Goal: Task Accomplishment & Management: Use online tool/utility

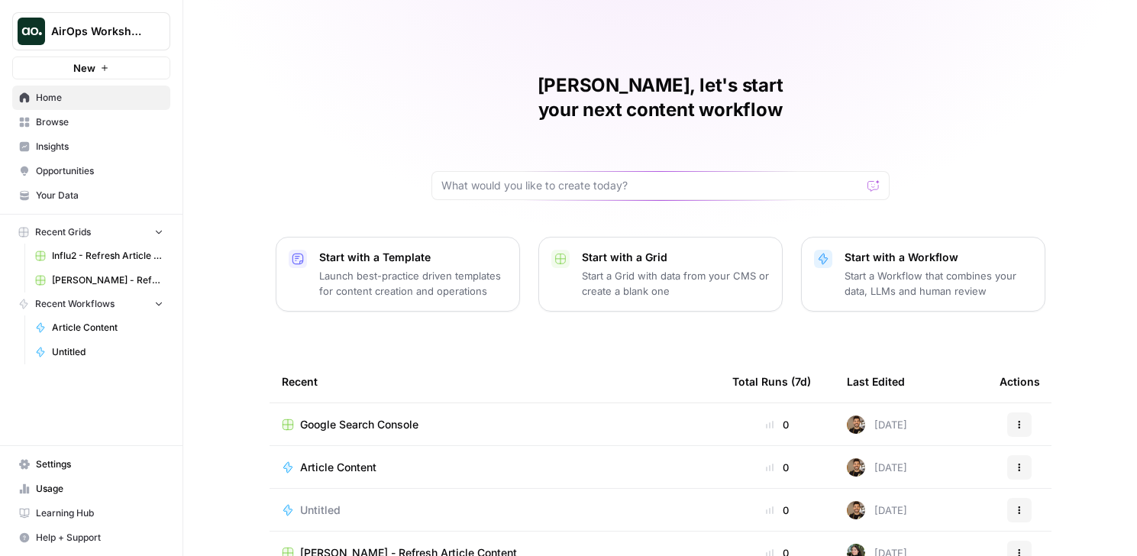
click at [142, 36] on span "AirOps Workshops" at bounding box center [97, 31] width 92 height 15
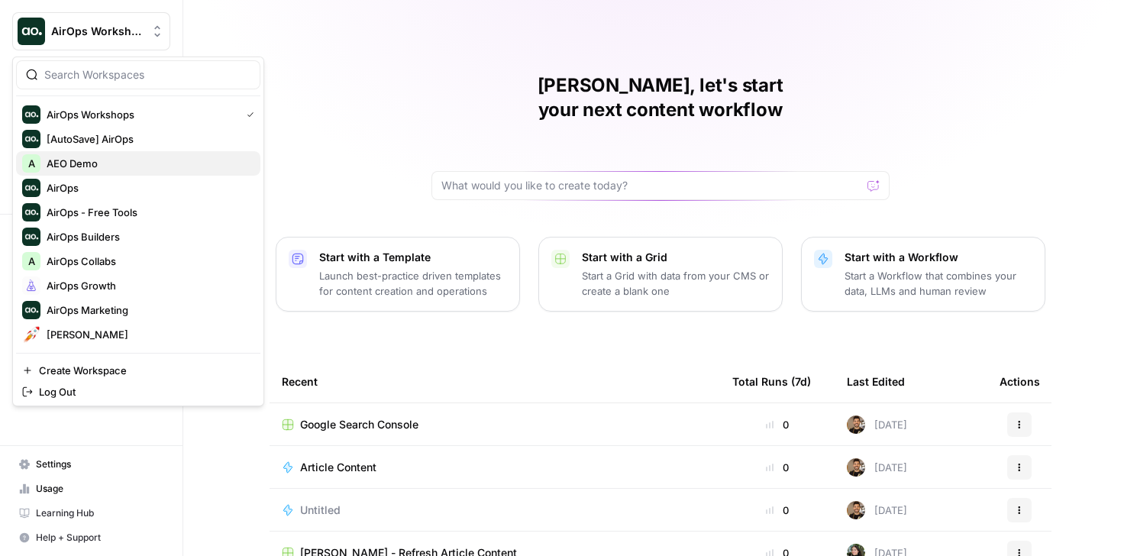
click at [95, 160] on span "AEO Demo" at bounding box center [148, 163] width 202 height 15
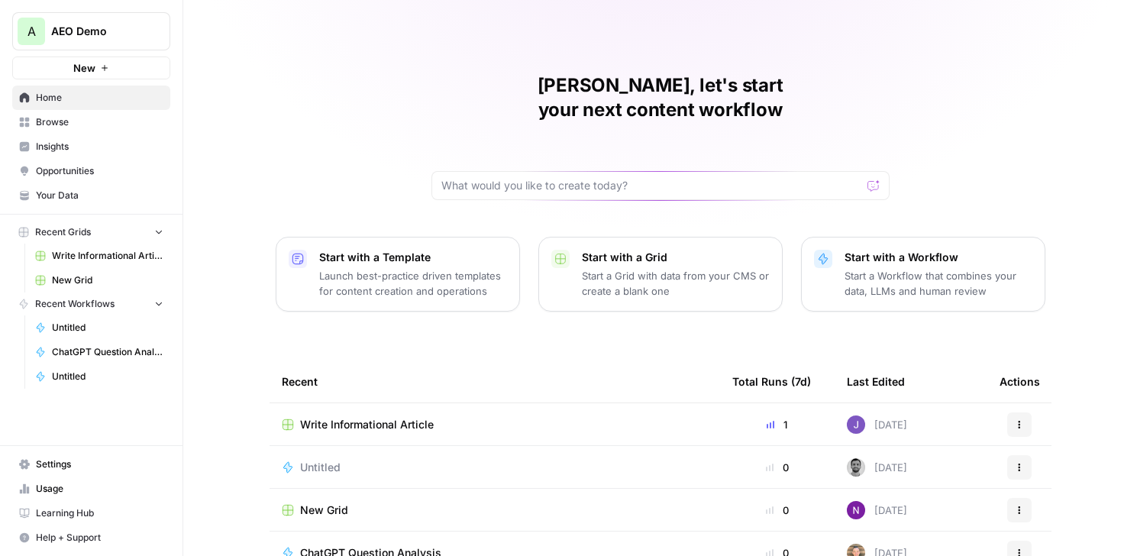
scroll to position [147, 0]
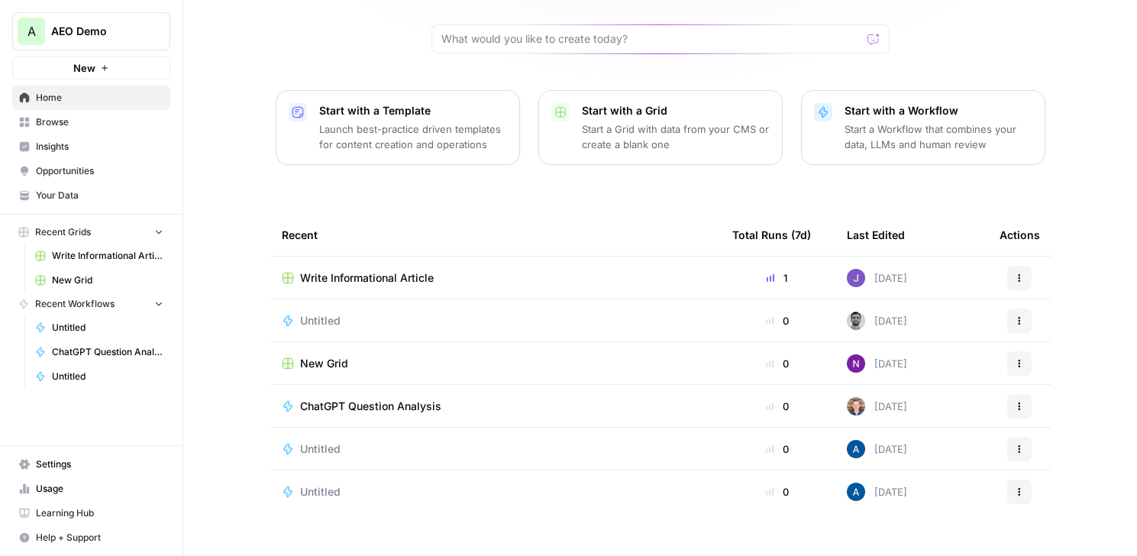
click at [83, 123] on span "Browse" at bounding box center [100, 122] width 128 height 14
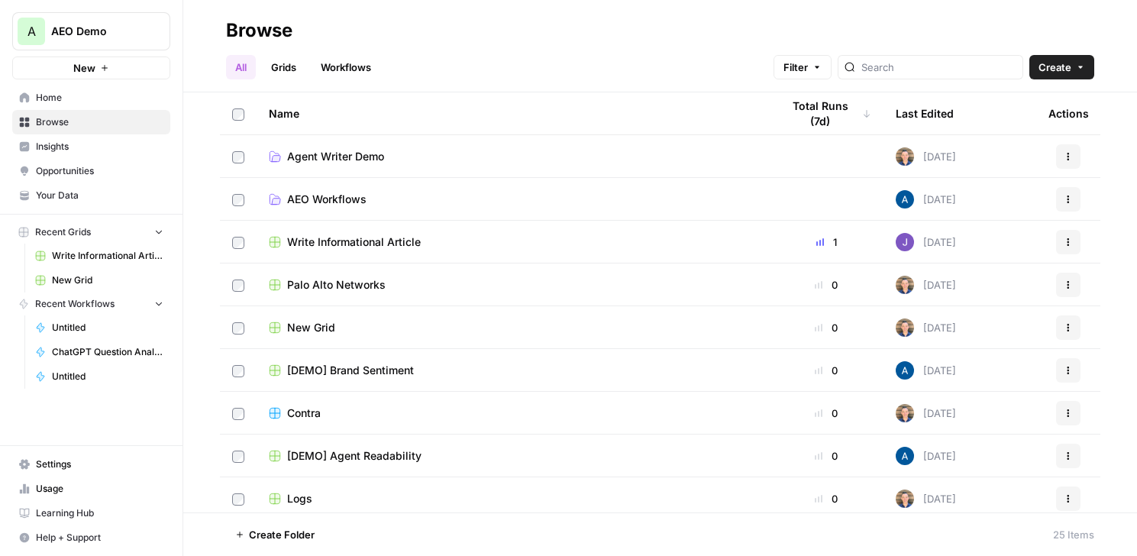
click at [338, 195] on span "AEO Workflows" at bounding box center [326, 199] width 79 height 15
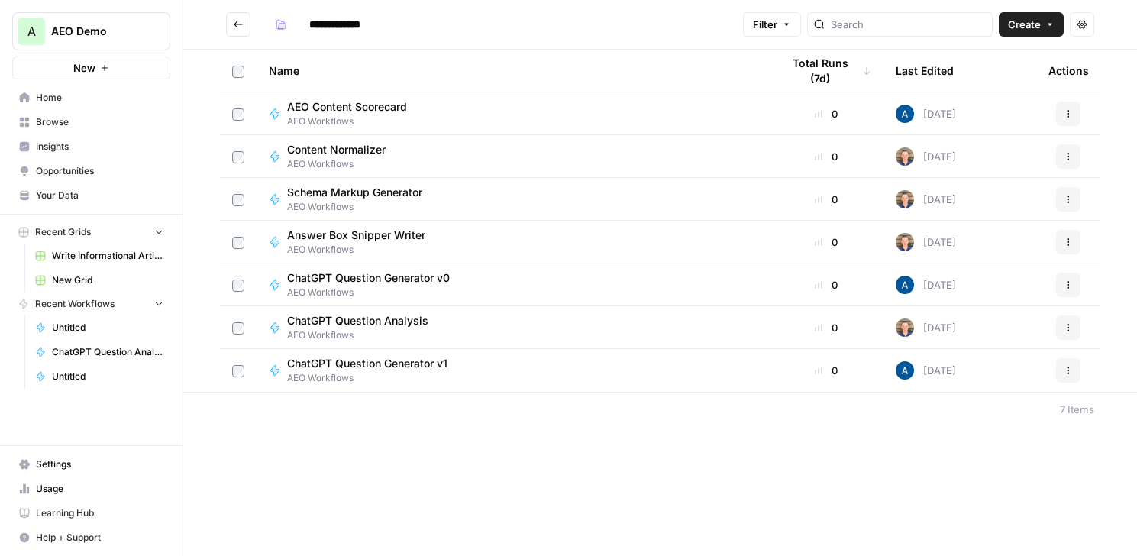
click at [241, 18] on button "Go back" at bounding box center [238, 24] width 24 height 24
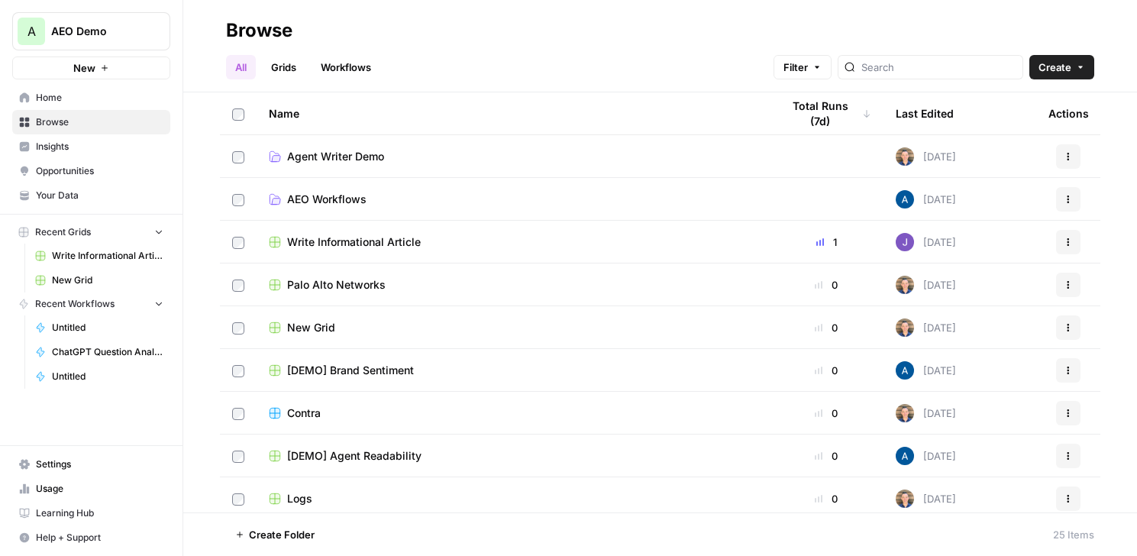
click at [356, 242] on span "Write Informational Article" at bounding box center [354, 242] width 134 height 15
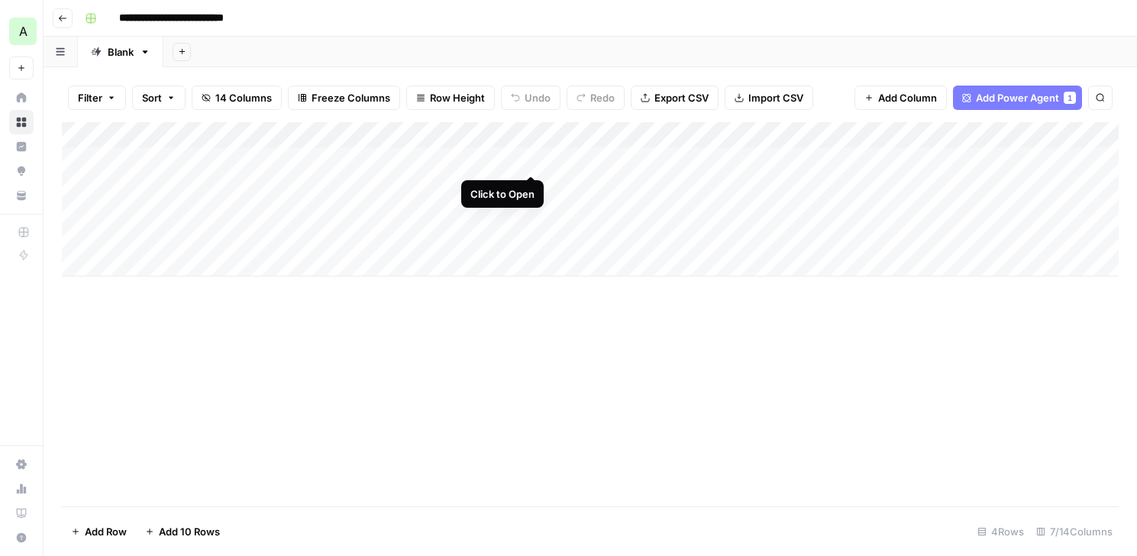
click at [534, 157] on div "Add Column" at bounding box center [590, 199] width 1057 height 154
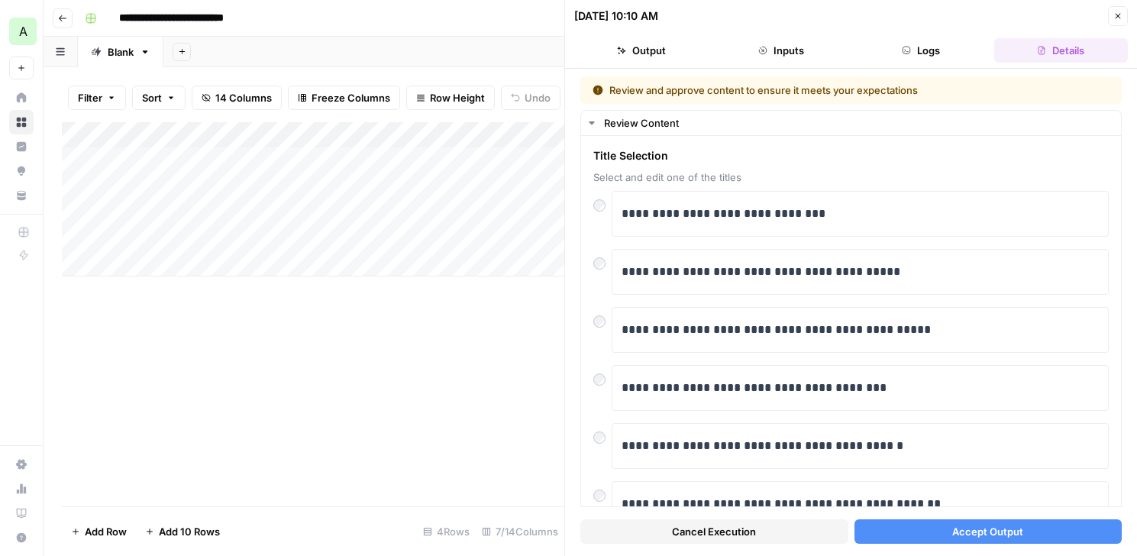
click at [961, 534] on span "Accept Output" at bounding box center [988, 531] width 71 height 15
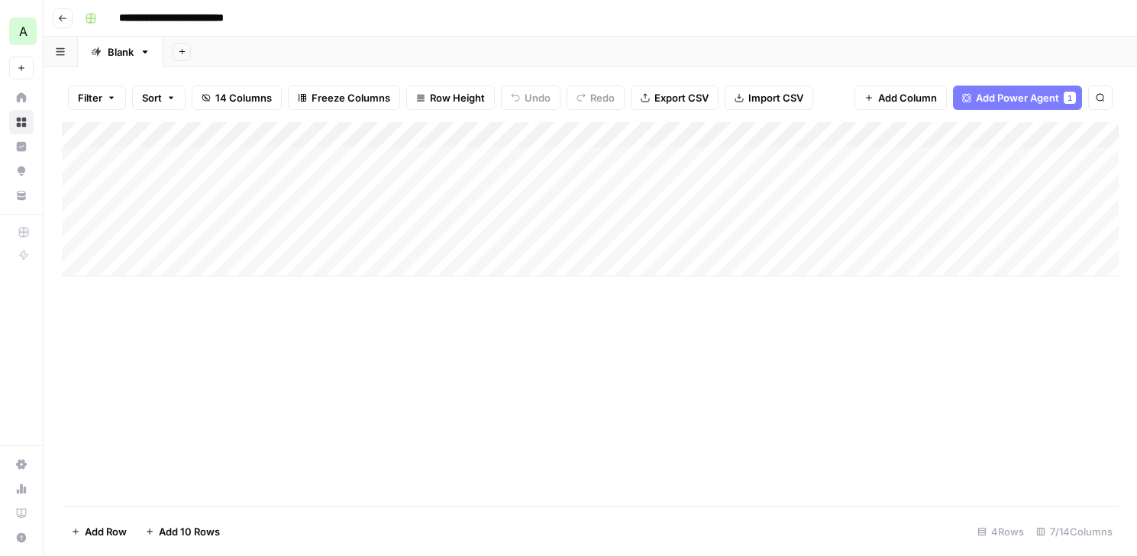
click at [61, 20] on icon "button" at bounding box center [63, 18] width 8 height 6
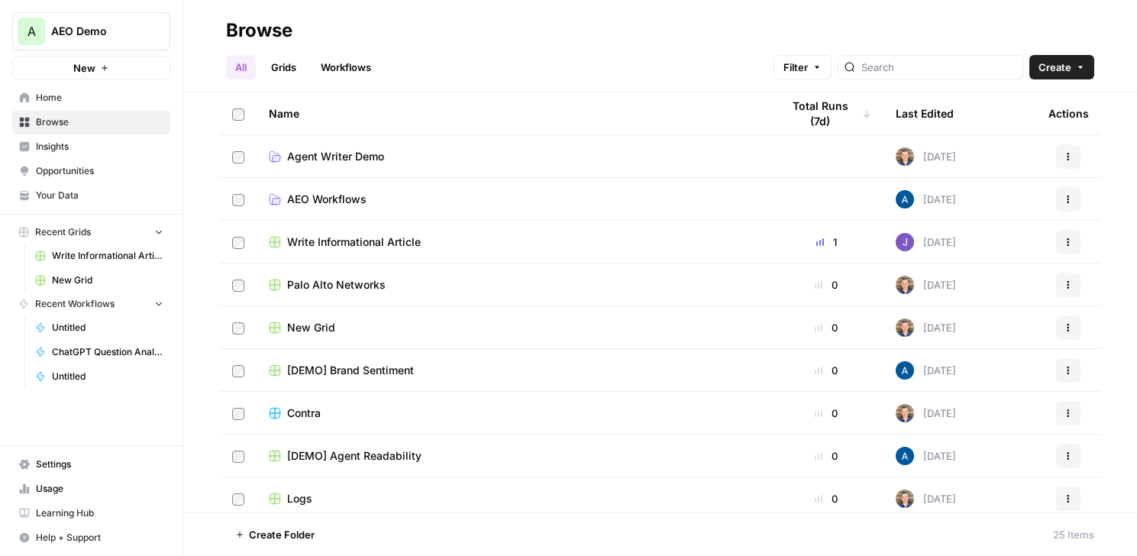
click at [61, 20] on button "A AEO Demo" at bounding box center [91, 31] width 158 height 38
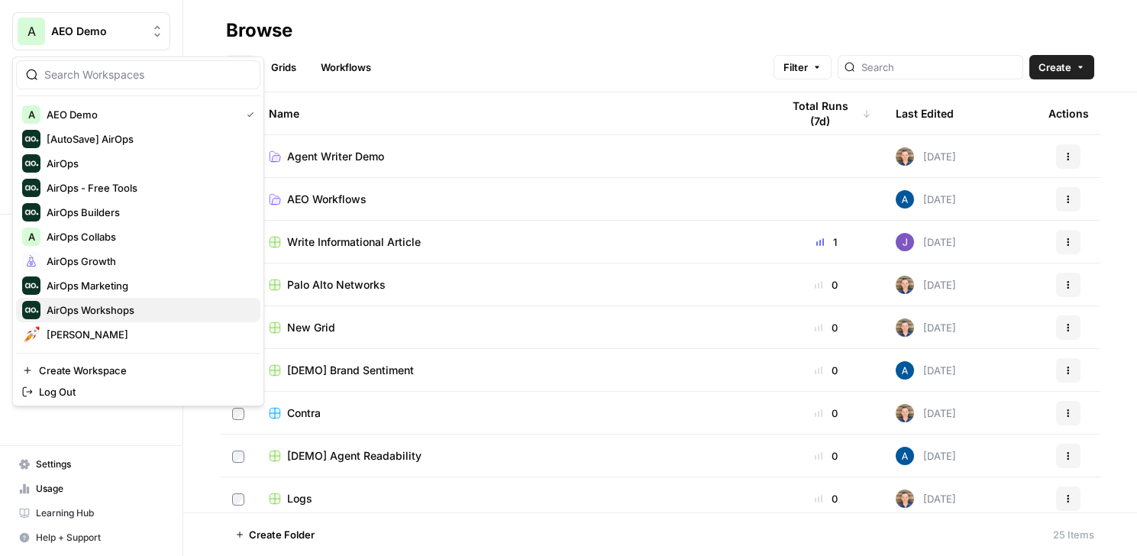
click at [92, 302] on span "AirOps Workshops" at bounding box center [148, 309] width 202 height 15
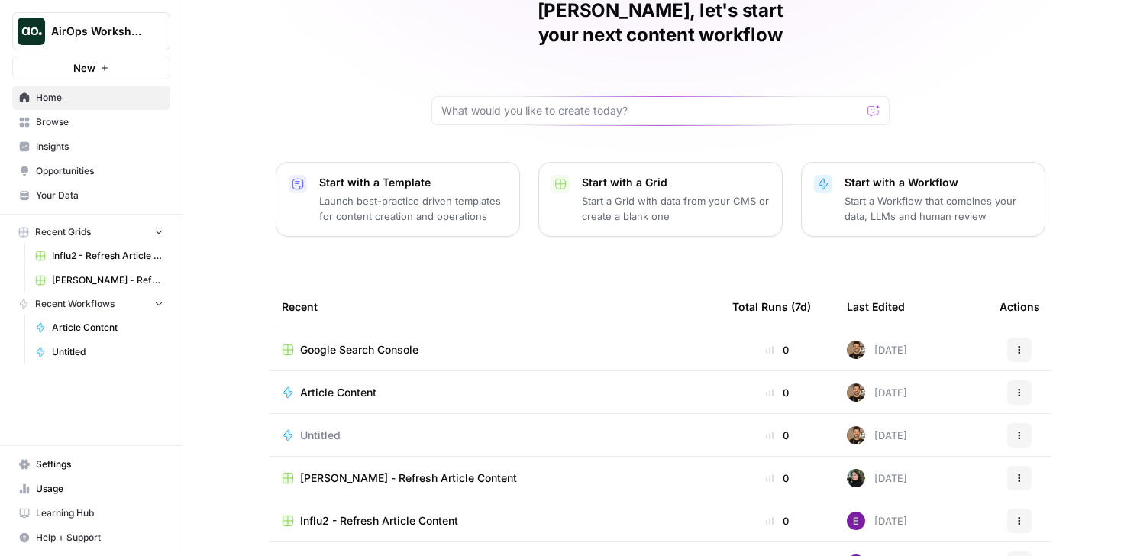
scroll to position [104, 0]
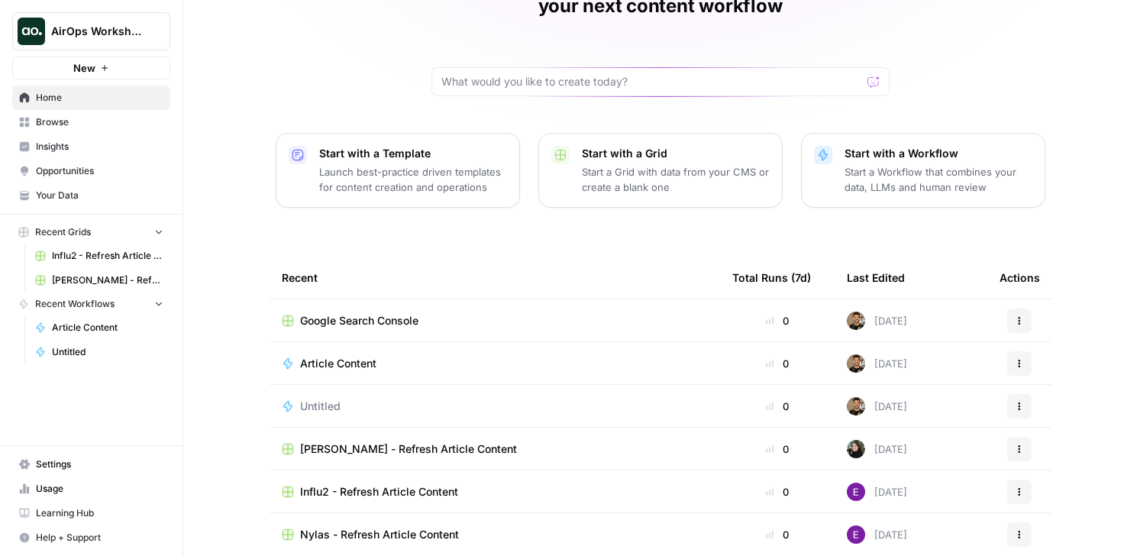
click at [467, 442] on span "Madison Reed - Refresh Article Content" at bounding box center [408, 449] width 217 height 15
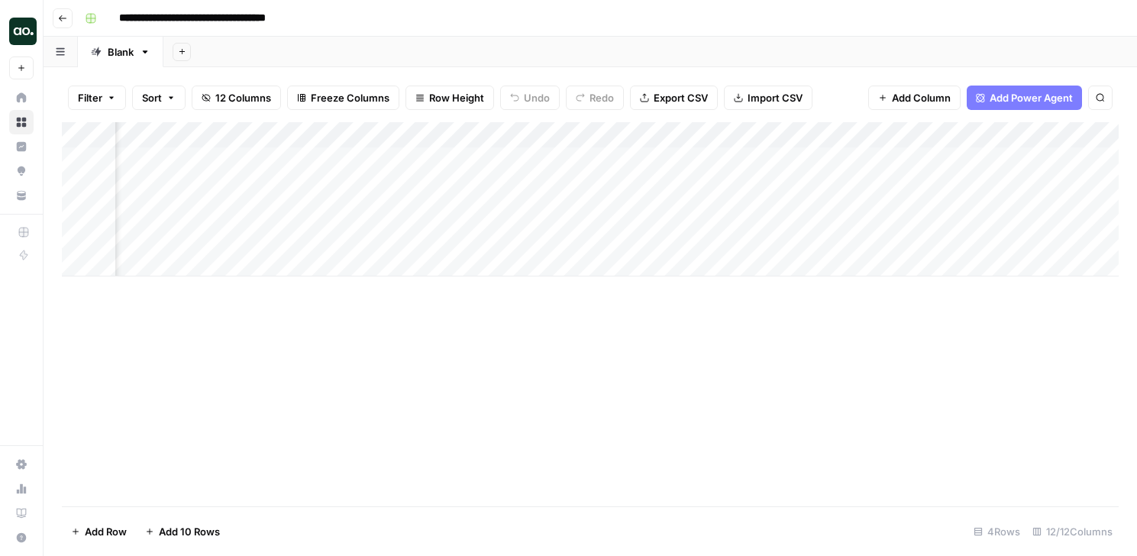
scroll to position [0, 936]
click at [875, 158] on div "Add Column" at bounding box center [590, 199] width 1057 height 154
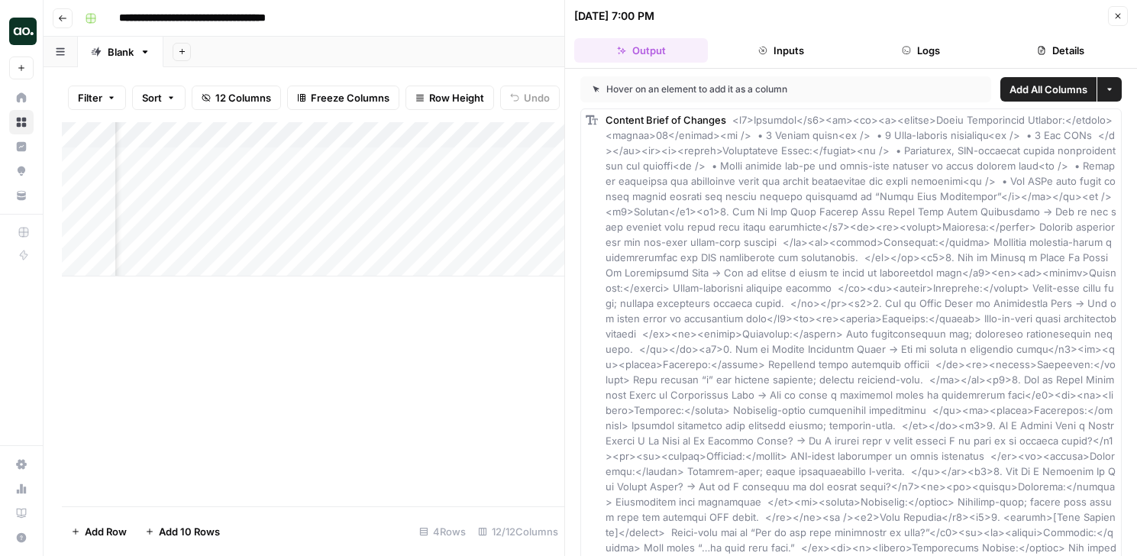
click at [1121, 16] on icon "button" at bounding box center [1118, 15] width 9 height 9
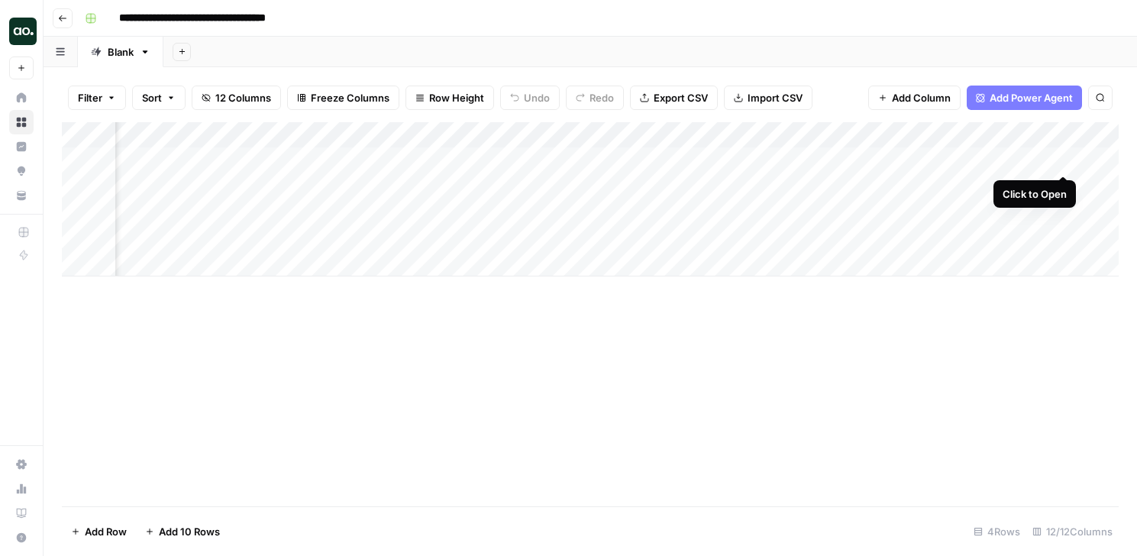
click at [1066, 157] on div "Add Column" at bounding box center [590, 199] width 1057 height 154
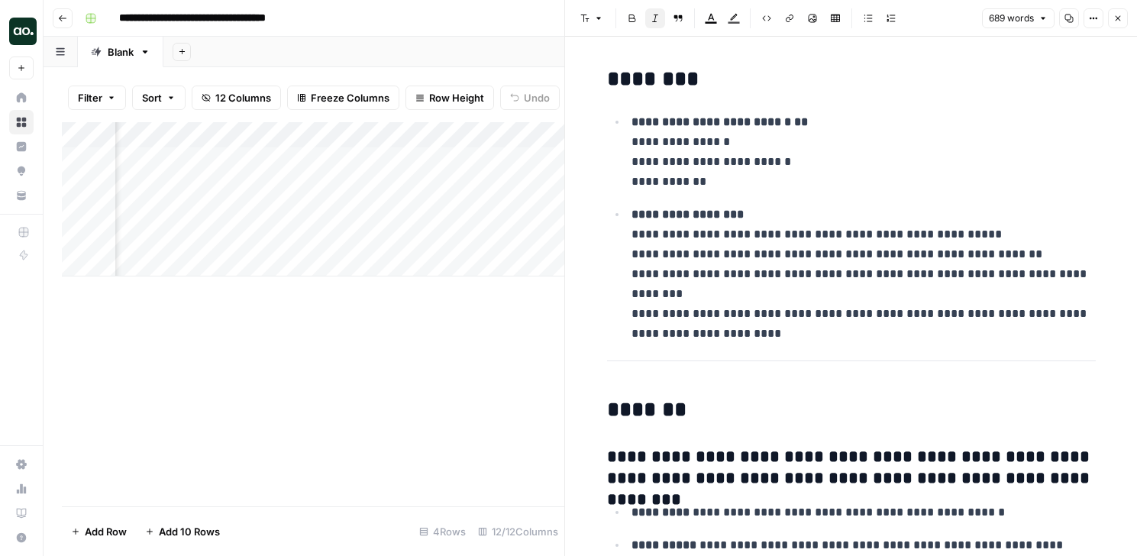
click at [1115, 18] on icon "button" at bounding box center [1118, 18] width 9 height 9
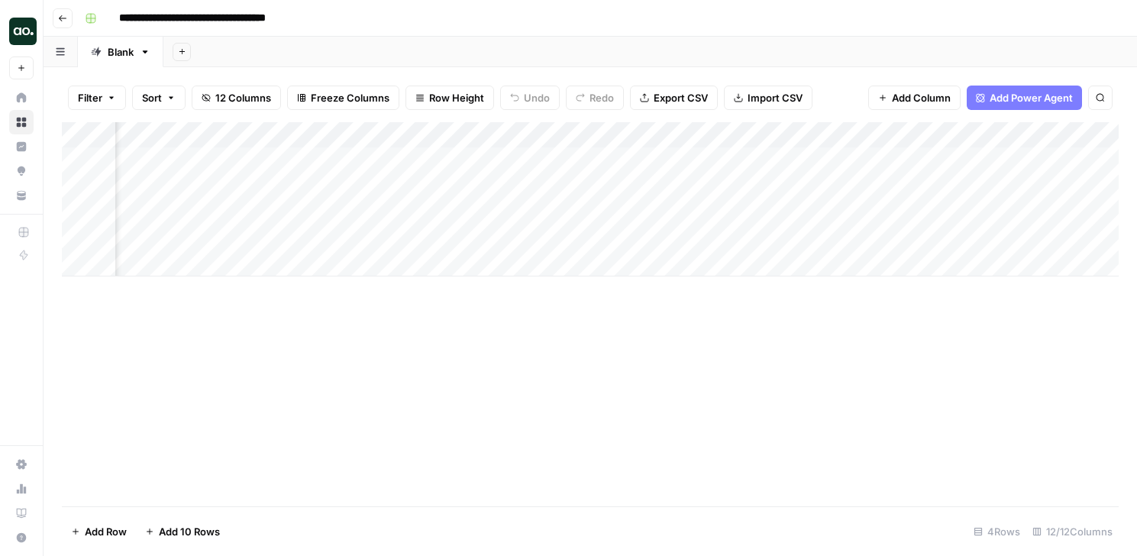
scroll to position [0, 354]
click at [825, 162] on div "Add Column" at bounding box center [590, 199] width 1057 height 154
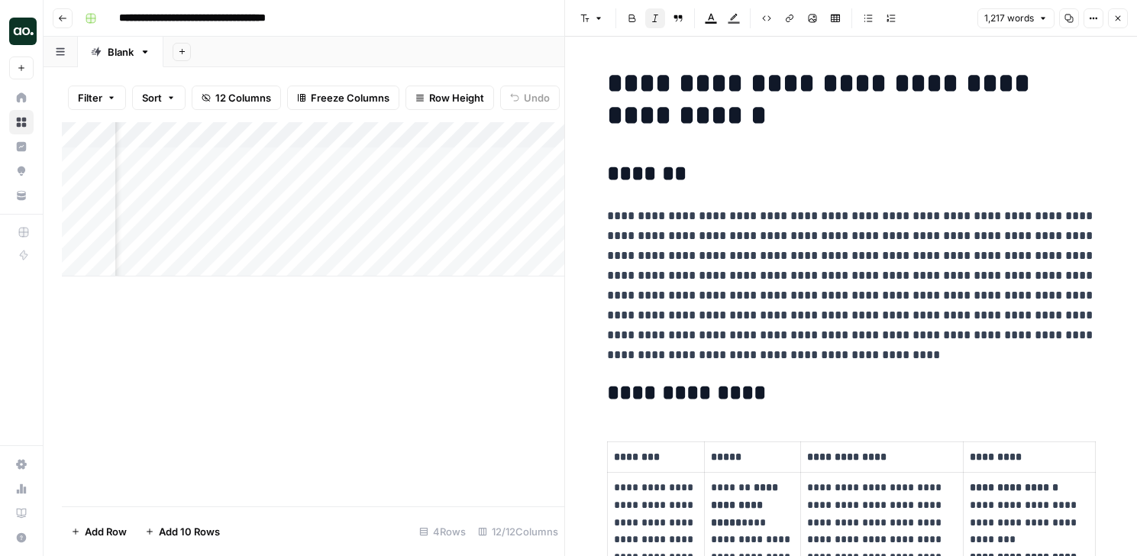
click at [1120, 14] on icon "button" at bounding box center [1118, 18] width 9 height 9
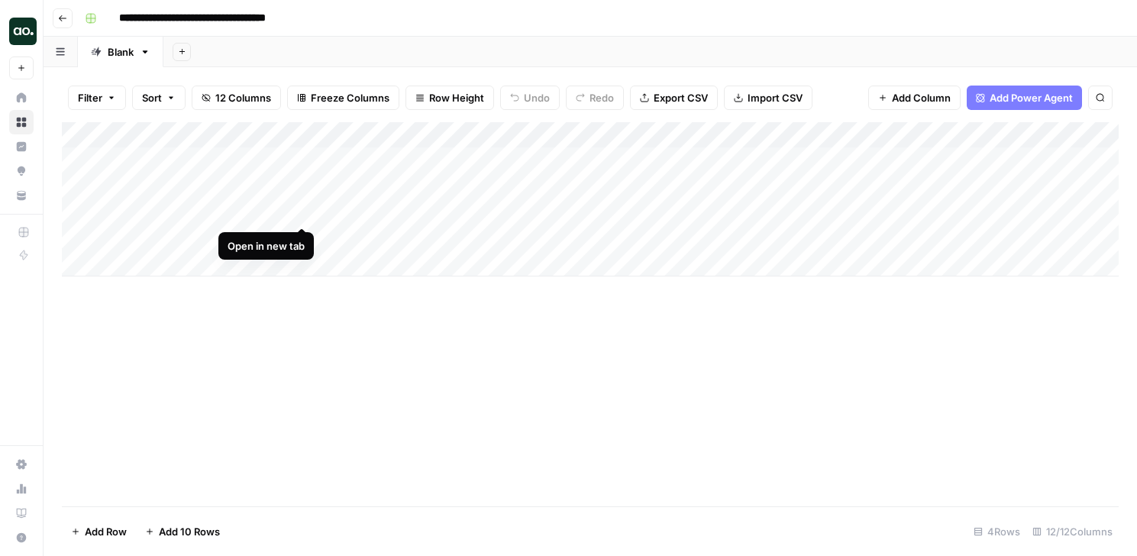
click at [301, 209] on div "Add Column" at bounding box center [590, 199] width 1057 height 154
click at [581, 215] on div "Add Column" at bounding box center [590, 199] width 1057 height 154
click at [67, 16] on button "Go back" at bounding box center [63, 18] width 20 height 20
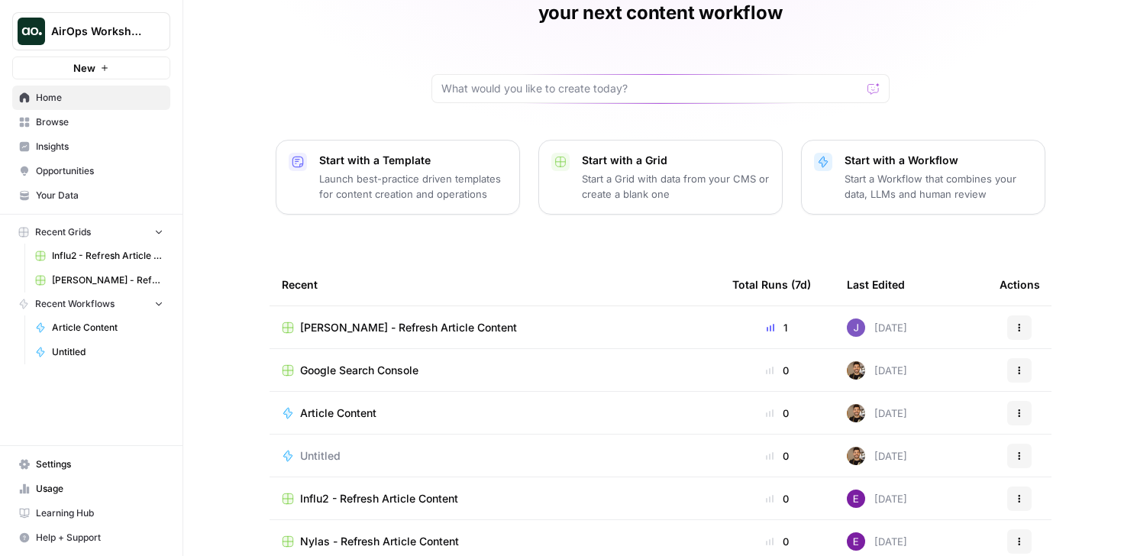
scroll to position [104, 0]
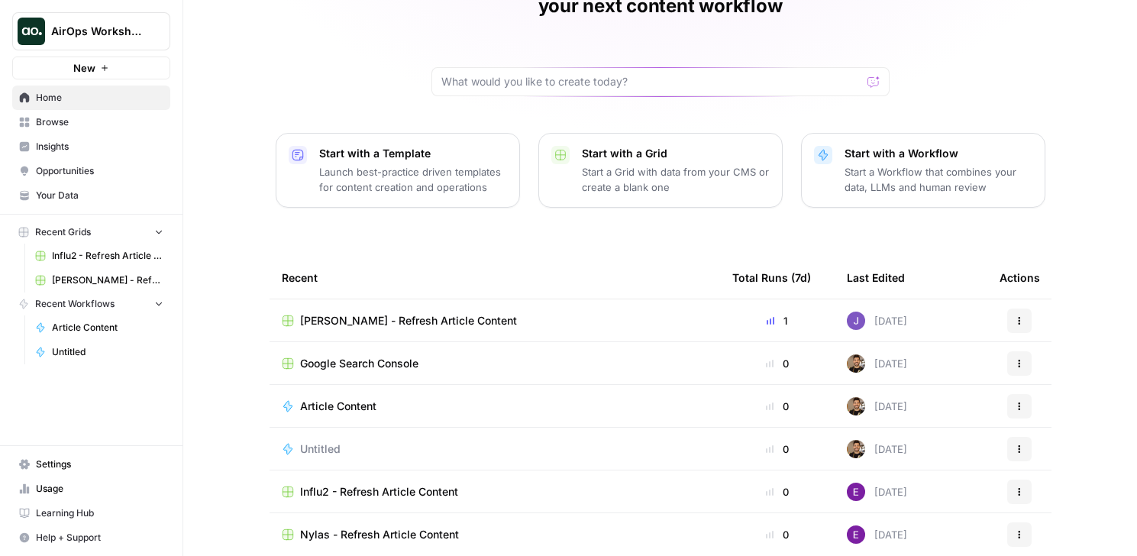
click at [355, 527] on span "Nylas - Refresh Article Content" at bounding box center [379, 534] width 159 height 15
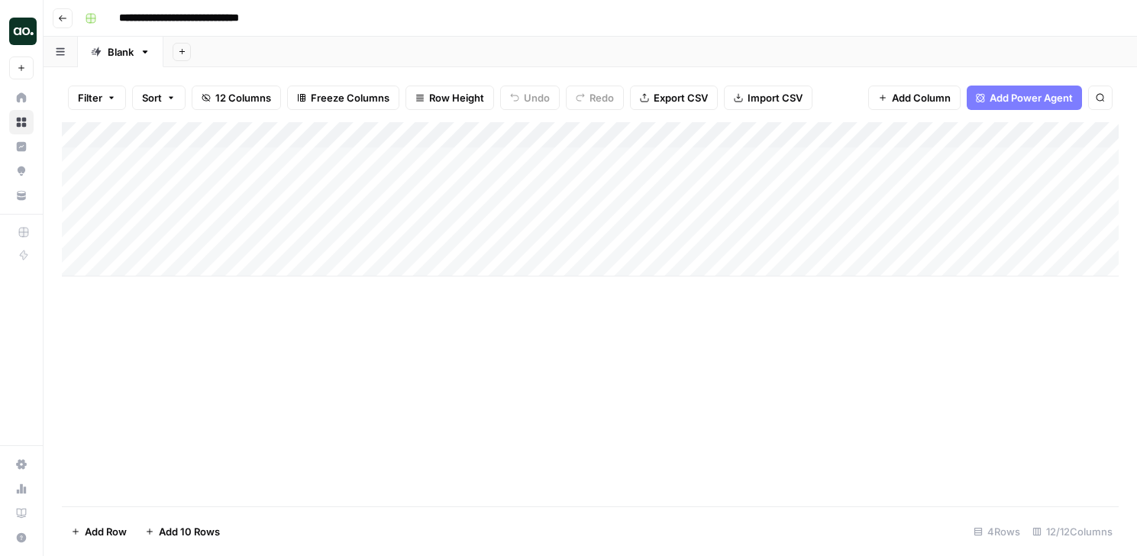
click at [502, 162] on div "Add Column" at bounding box center [590, 199] width 1057 height 154
click at [436, 155] on div "Add Column" at bounding box center [590, 199] width 1057 height 154
click at [794, 160] on div "Add Column" at bounding box center [590, 199] width 1057 height 154
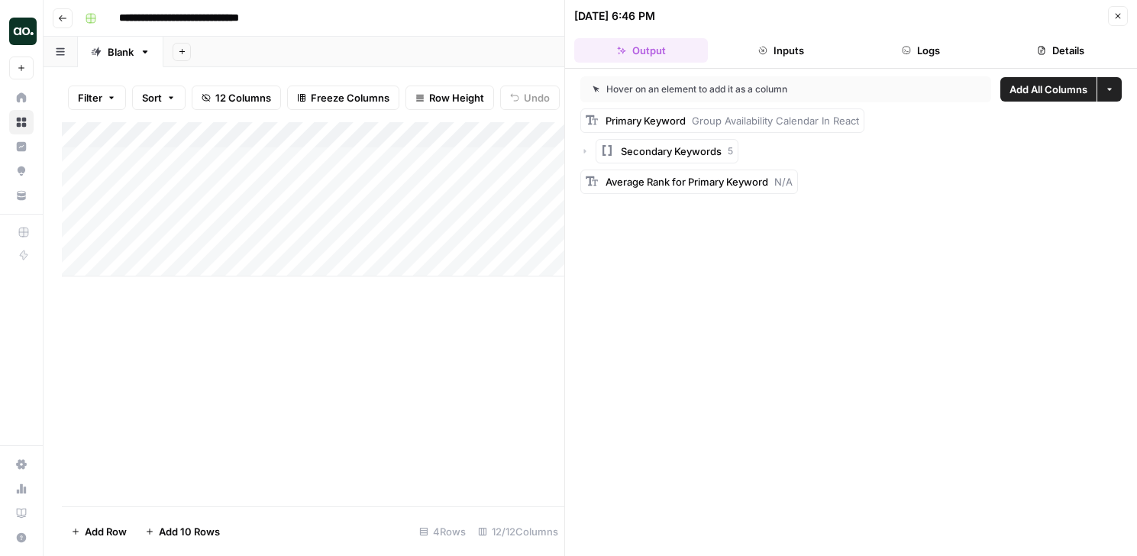
click at [1121, 15] on icon "button" at bounding box center [1118, 15] width 9 height 9
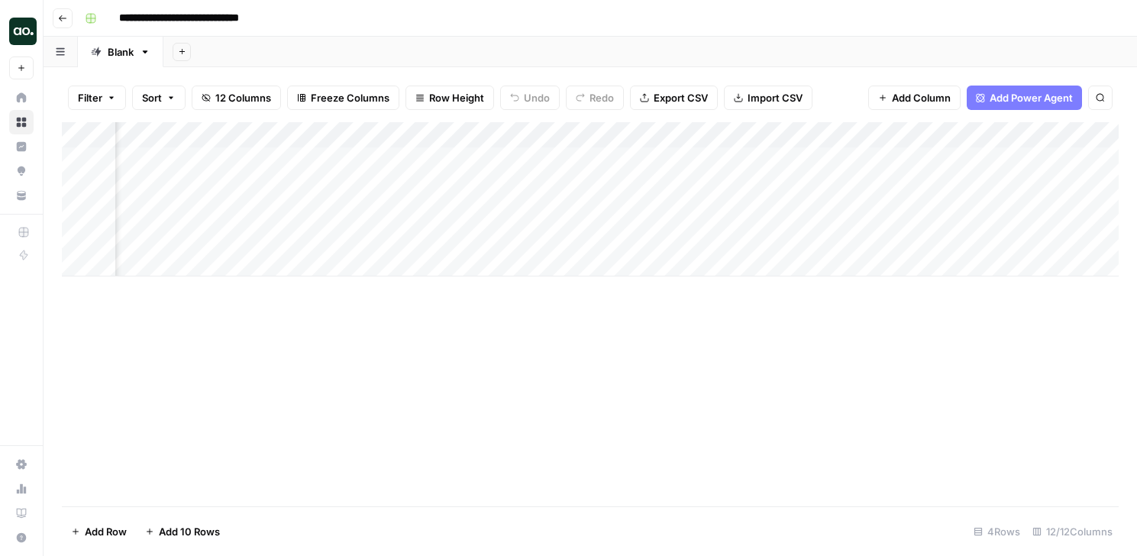
scroll to position [0, 562]
click at [359, 161] on div "Add Column" at bounding box center [590, 199] width 1057 height 154
click at [359, 161] on textarea "**********" at bounding box center [388, 160] width 244 height 21
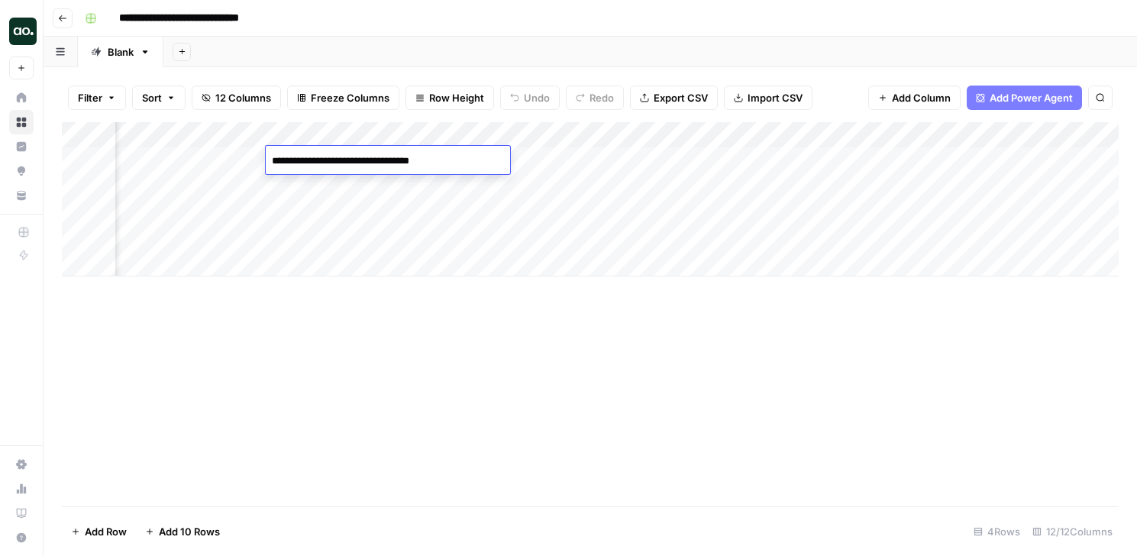
scroll to position [0, 1063]
click at [642, 160] on div "Add Column" at bounding box center [590, 199] width 1057 height 154
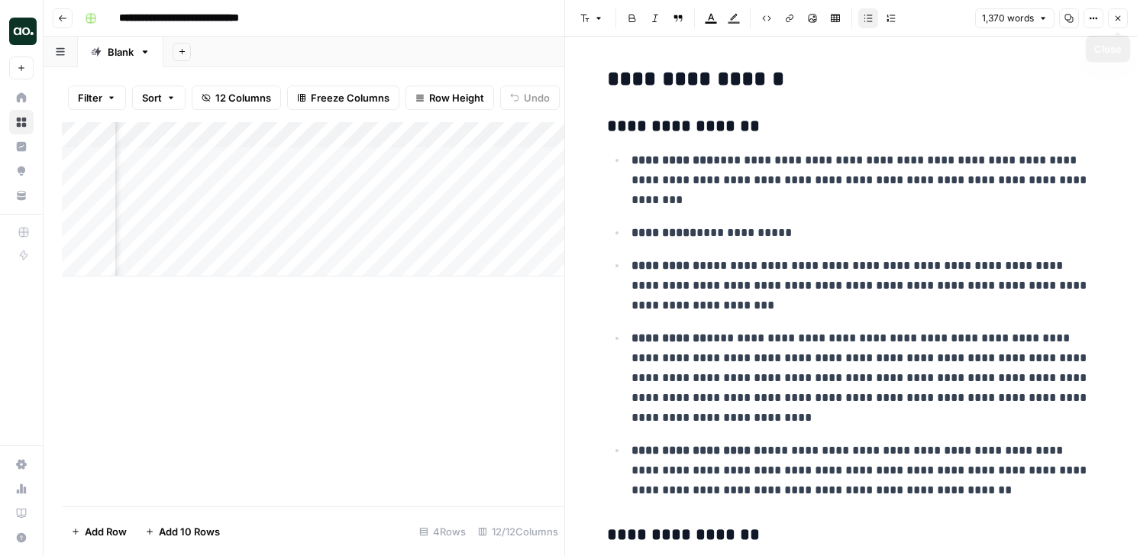
click at [1116, 17] on icon "button" at bounding box center [1118, 18] width 9 height 9
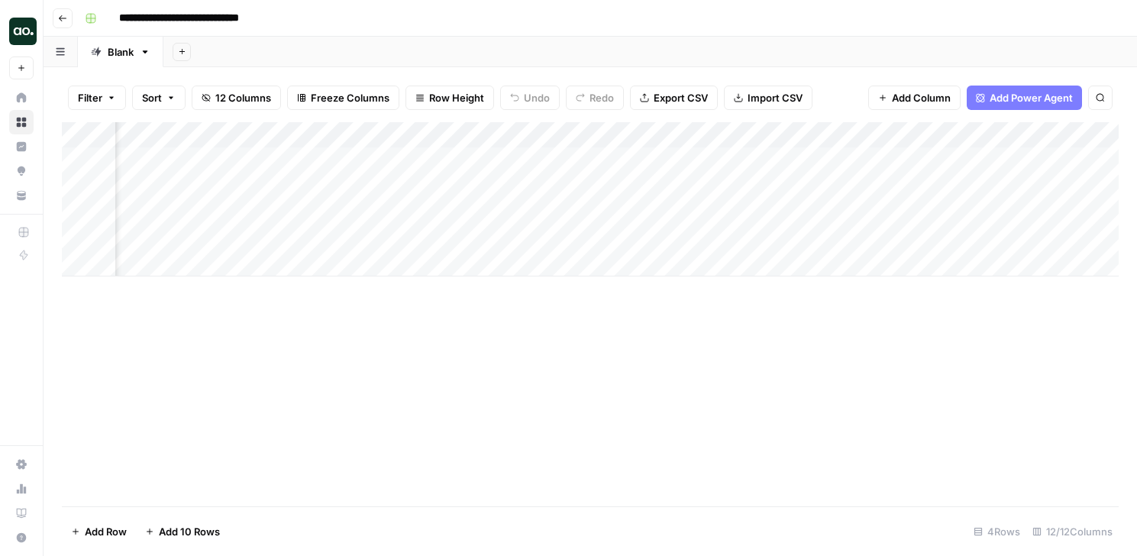
scroll to position [0, 1212]
click at [904, 157] on div "Add Column" at bounding box center [590, 199] width 1057 height 154
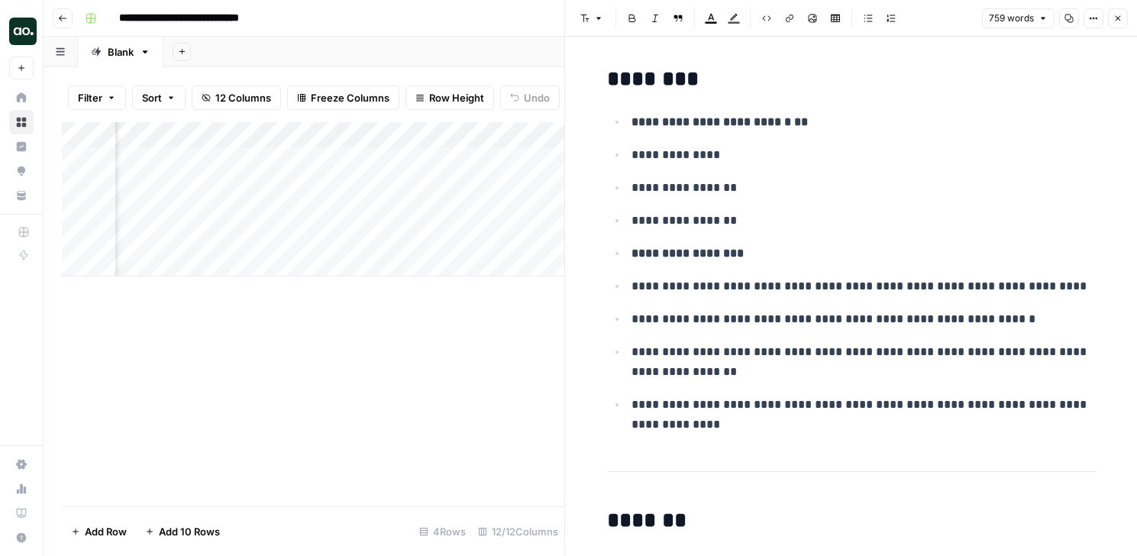
click at [1117, 19] on icon "button" at bounding box center [1118, 18] width 9 height 9
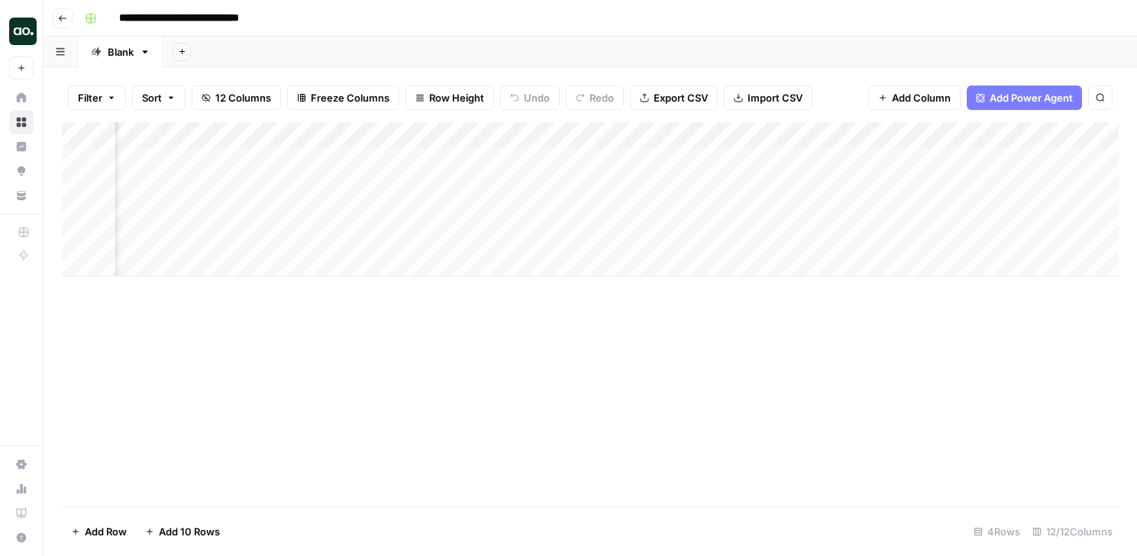
scroll to position [0, 666]
click at [651, 160] on div "Add Column" at bounding box center [590, 199] width 1057 height 154
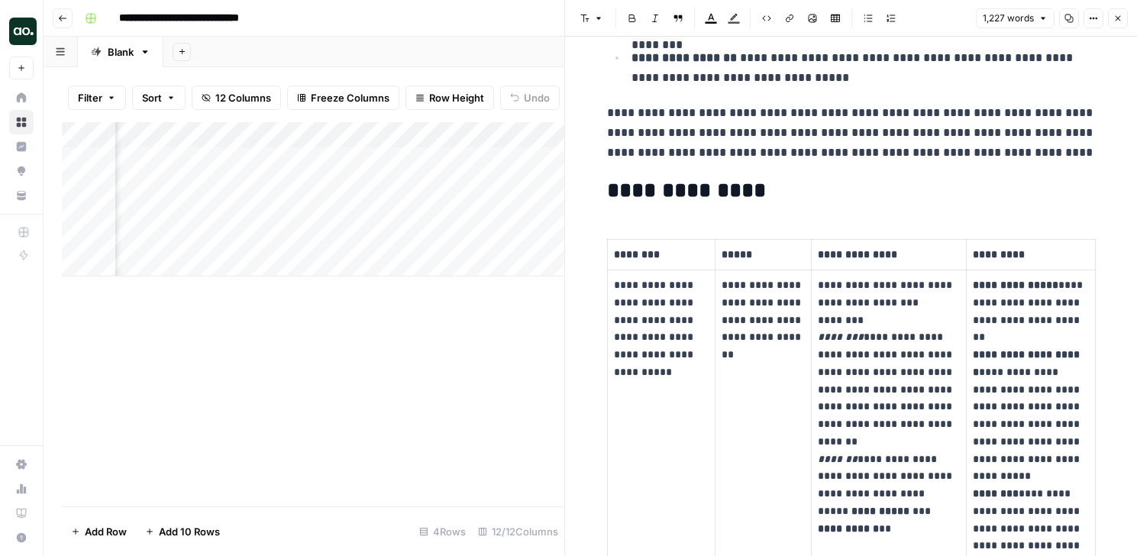
scroll to position [341, 0]
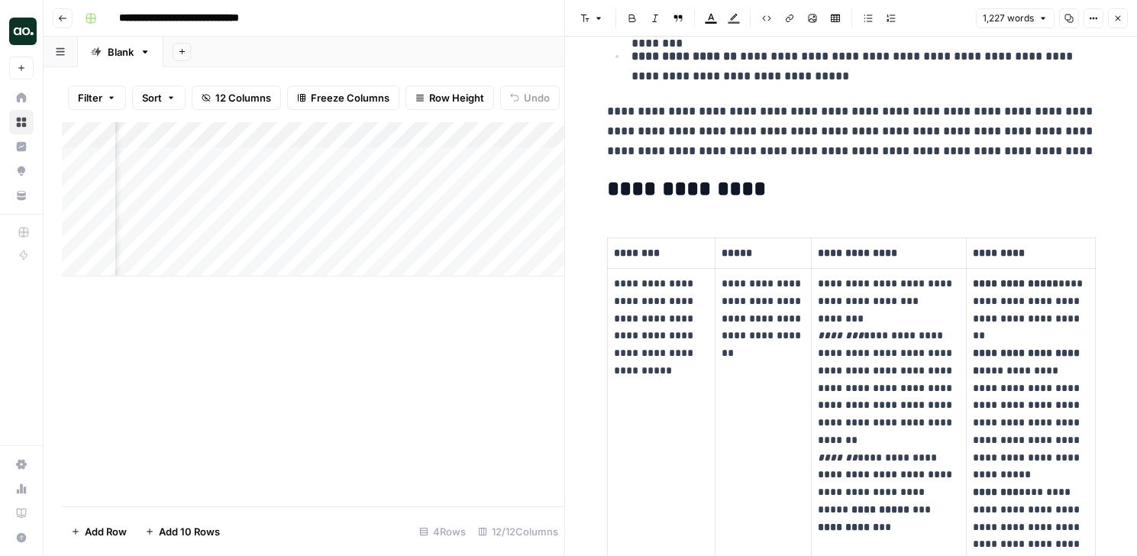
click at [1126, 18] on button "Close" at bounding box center [1118, 18] width 20 height 20
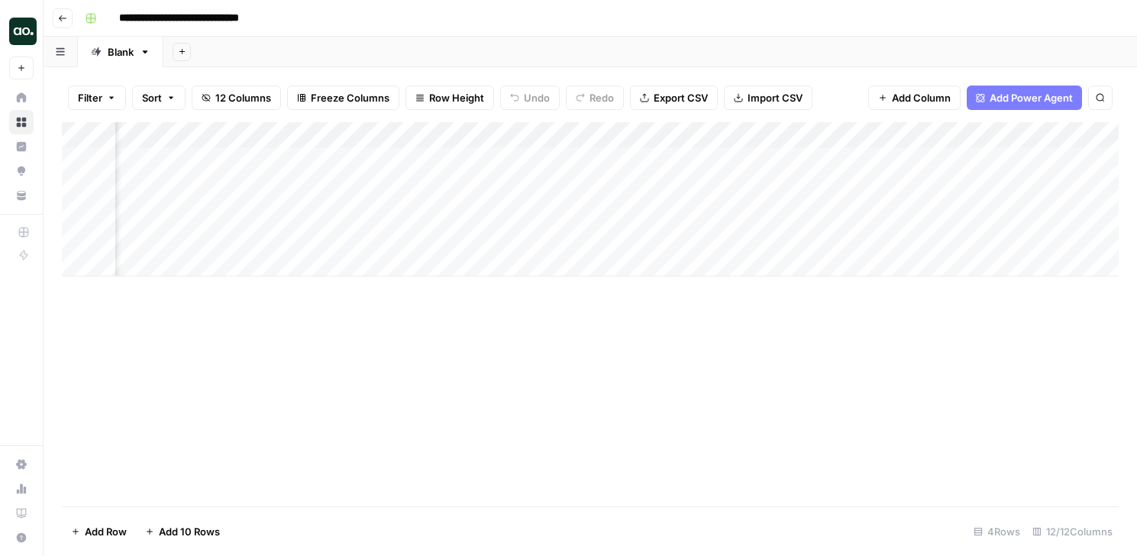
scroll to position [0, 1287]
click at [827, 183] on div "Add Column" at bounding box center [590, 199] width 1057 height 154
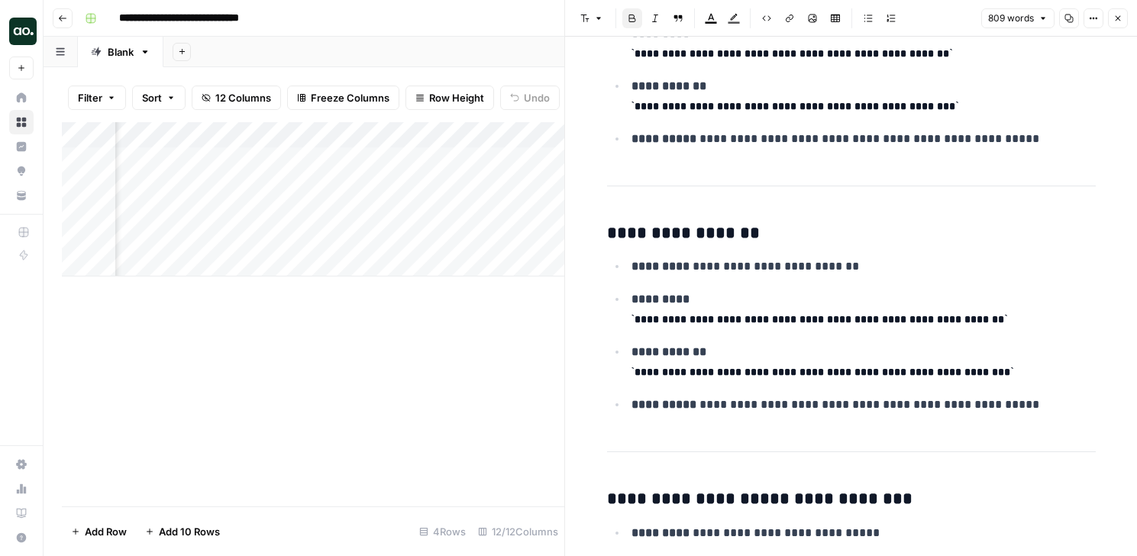
scroll to position [1447, 0]
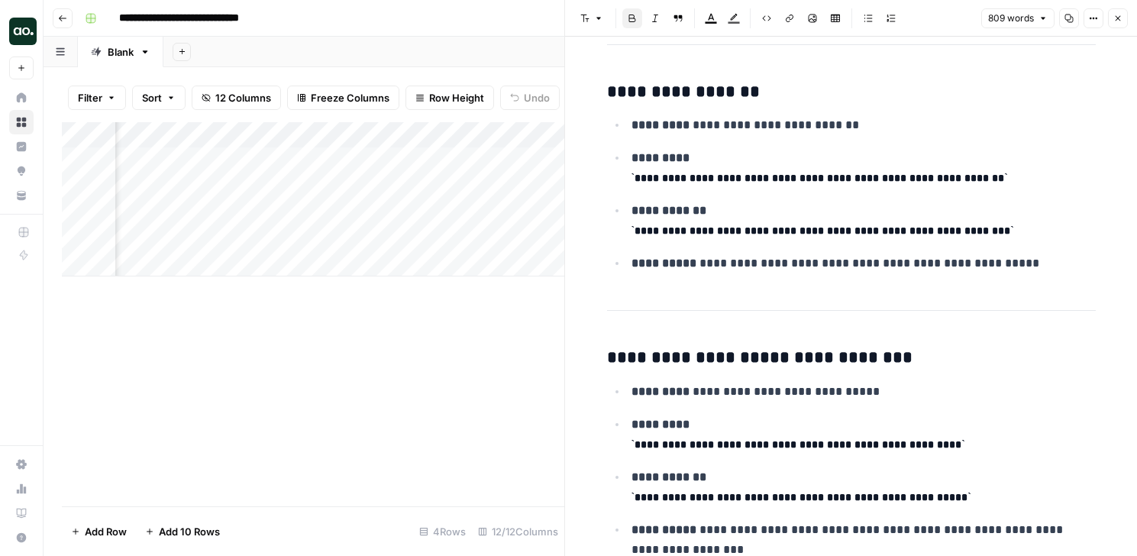
click at [1117, 16] on icon "button" at bounding box center [1118, 18] width 9 height 9
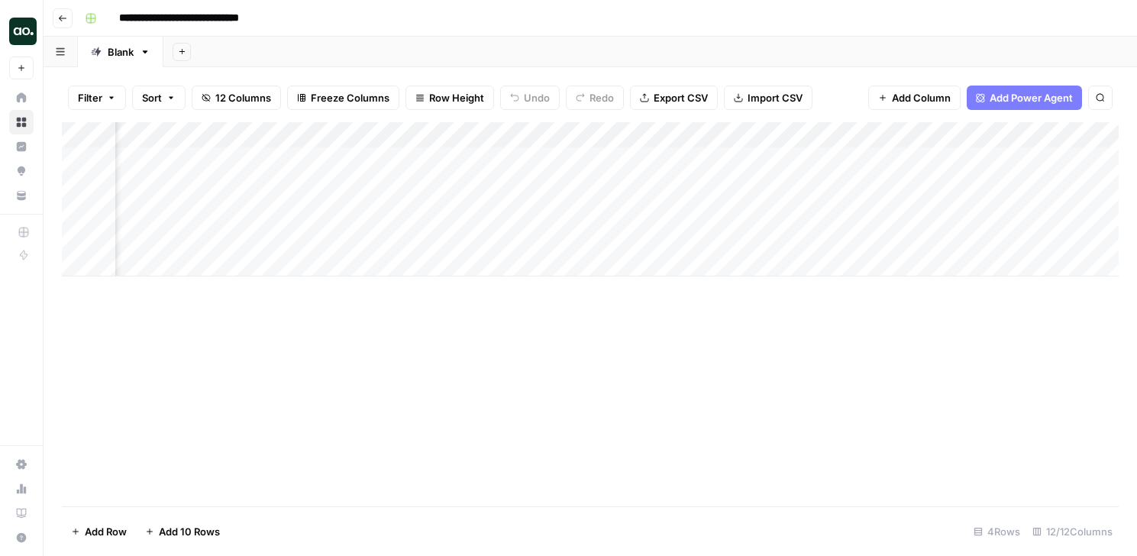
scroll to position [0, 681]
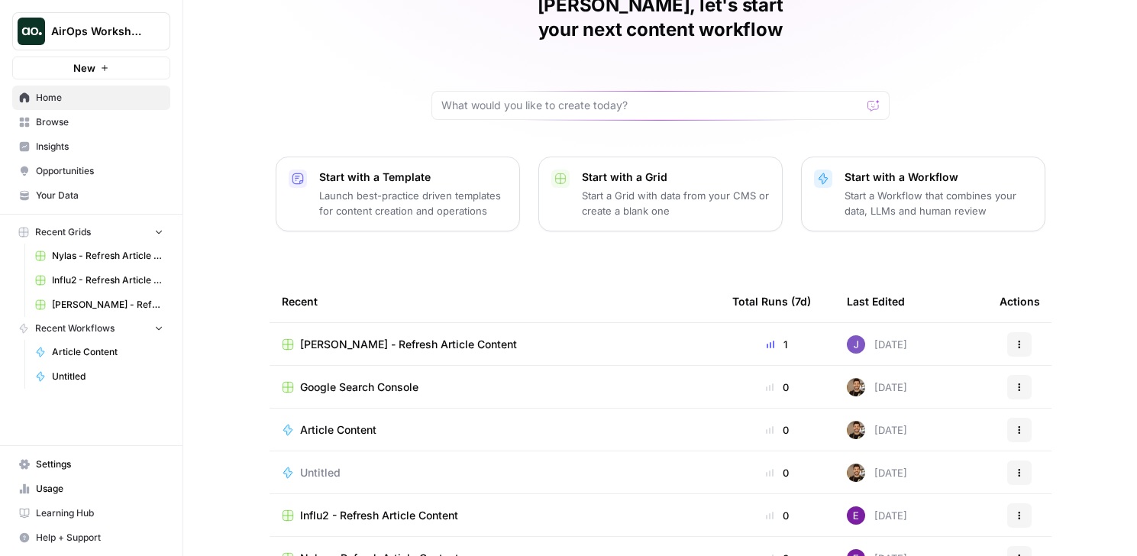
scroll to position [104, 0]
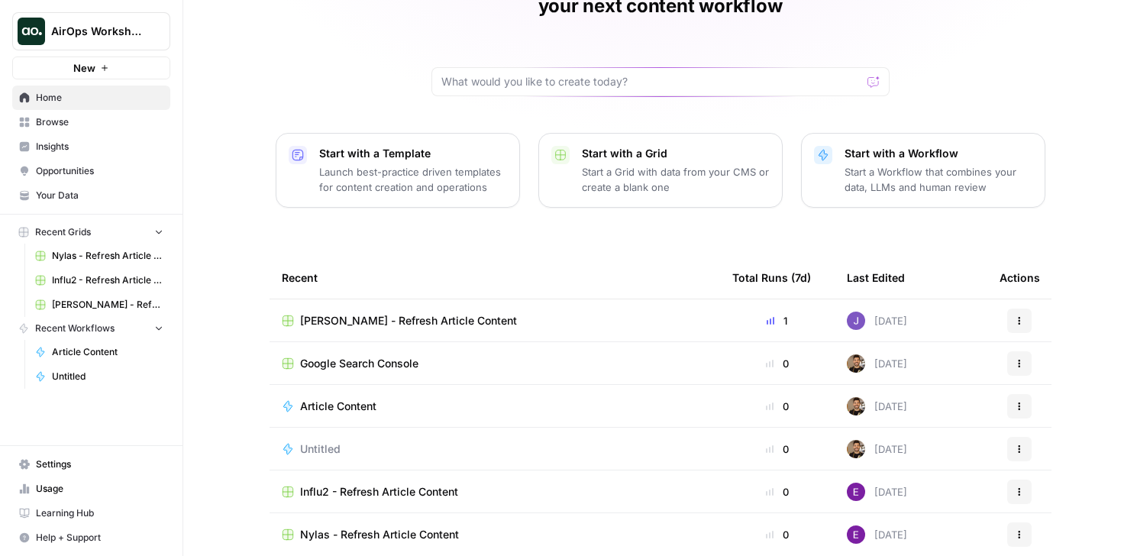
click at [369, 484] on span "Influ2 - Refresh Article Content" at bounding box center [379, 491] width 158 height 15
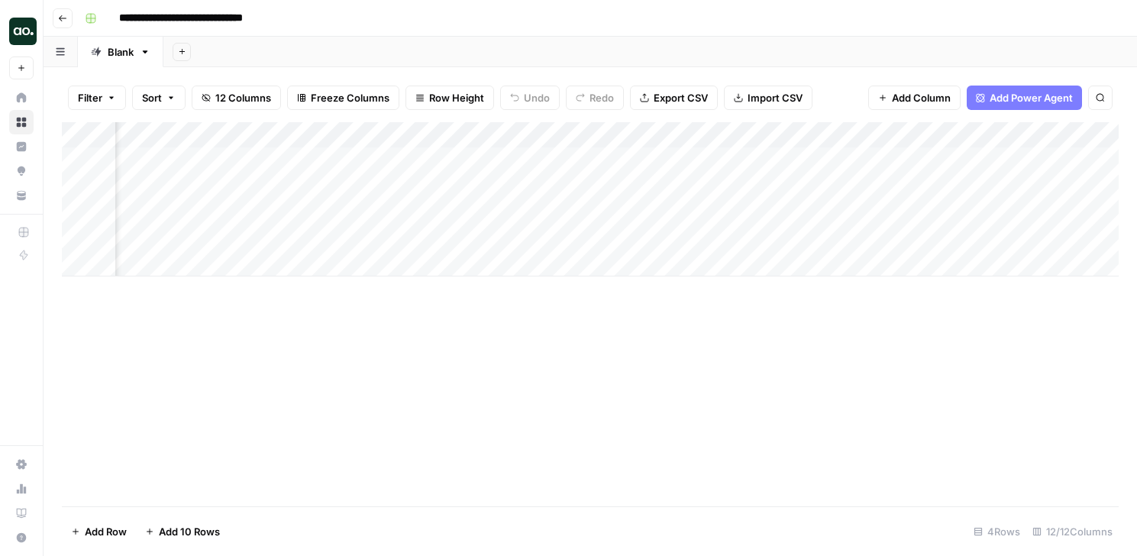
scroll to position [0, 392]
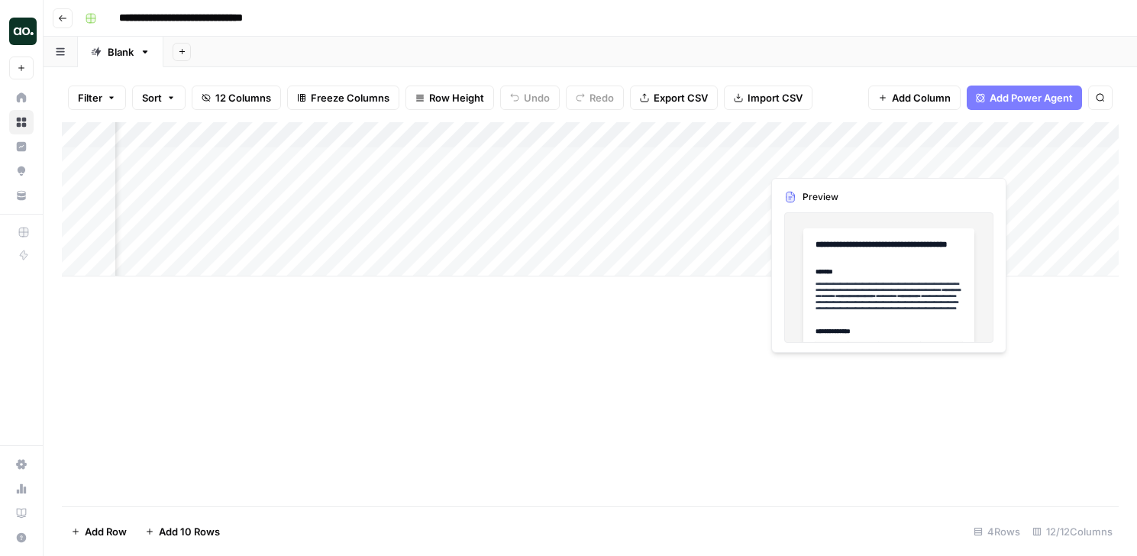
click at [883, 160] on div "Add Column" at bounding box center [590, 199] width 1057 height 154
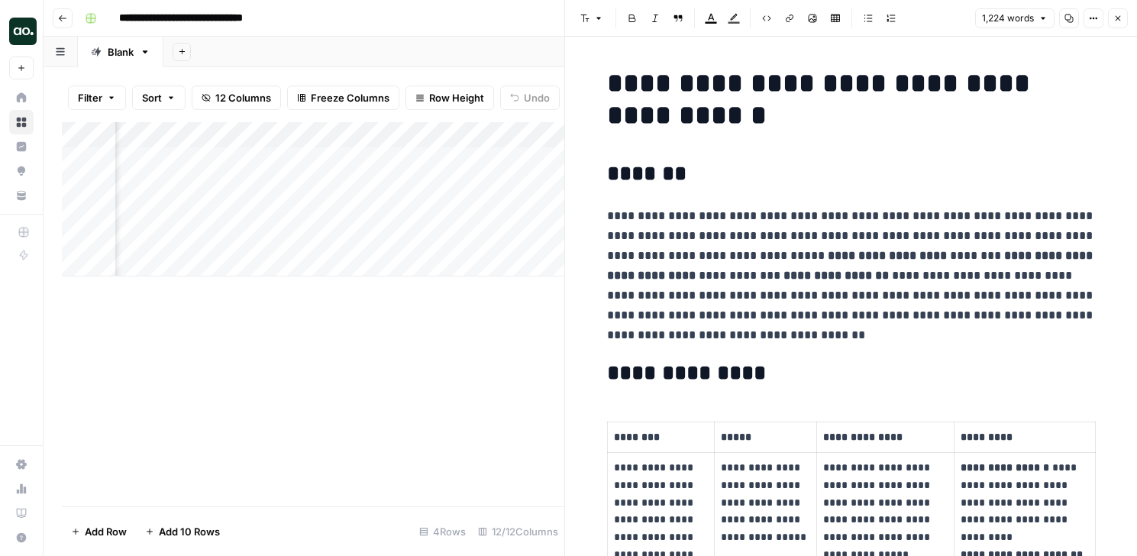
click at [1118, 13] on button "Close" at bounding box center [1118, 18] width 20 height 20
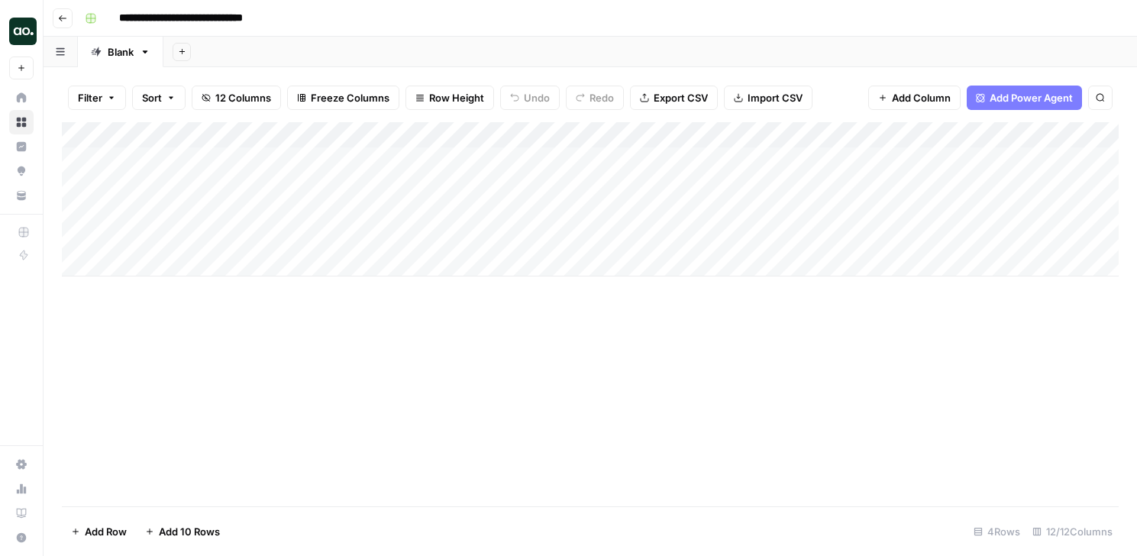
click at [400, 158] on div "Add Column" at bounding box center [590, 199] width 1057 height 154
click at [73, 17] on header "**********" at bounding box center [591, 18] width 1094 height 37
click at [69, 17] on button "Go back" at bounding box center [63, 18] width 20 height 20
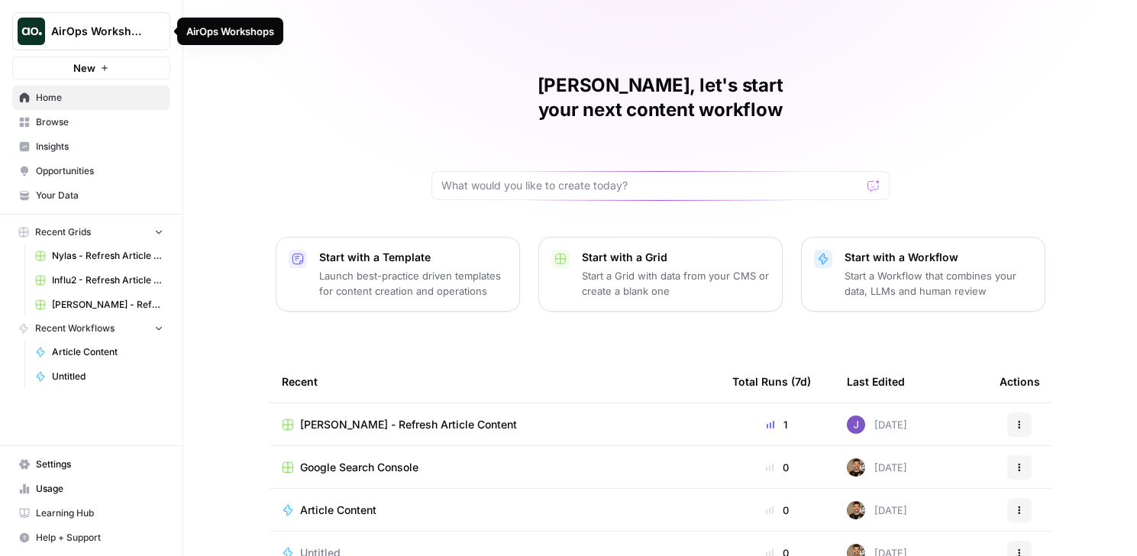
click at [93, 27] on span "AirOps Workshops" at bounding box center [97, 31] width 92 height 15
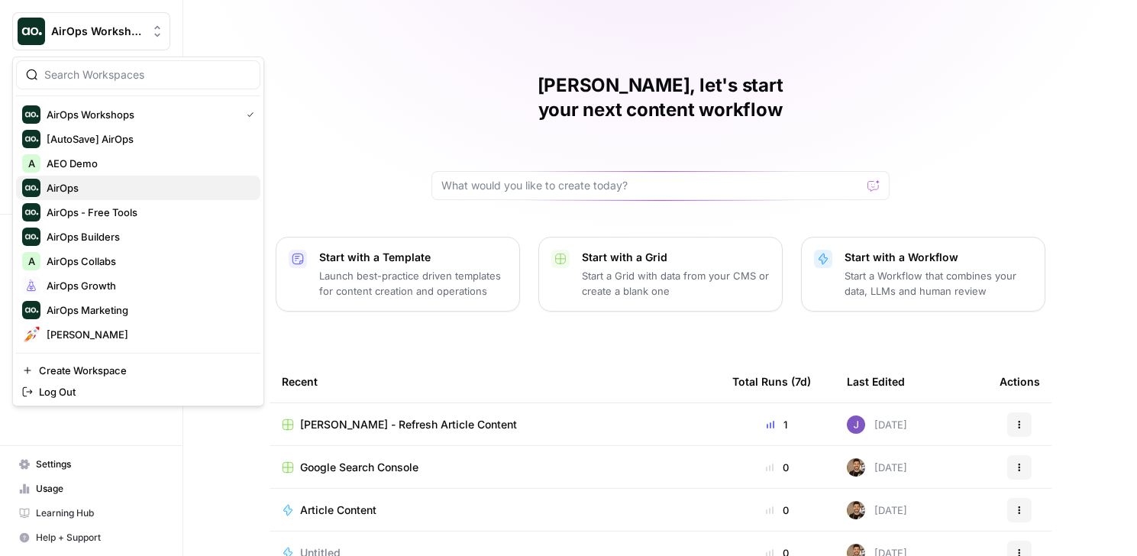
click at [121, 190] on span "AirOps" at bounding box center [148, 187] width 202 height 15
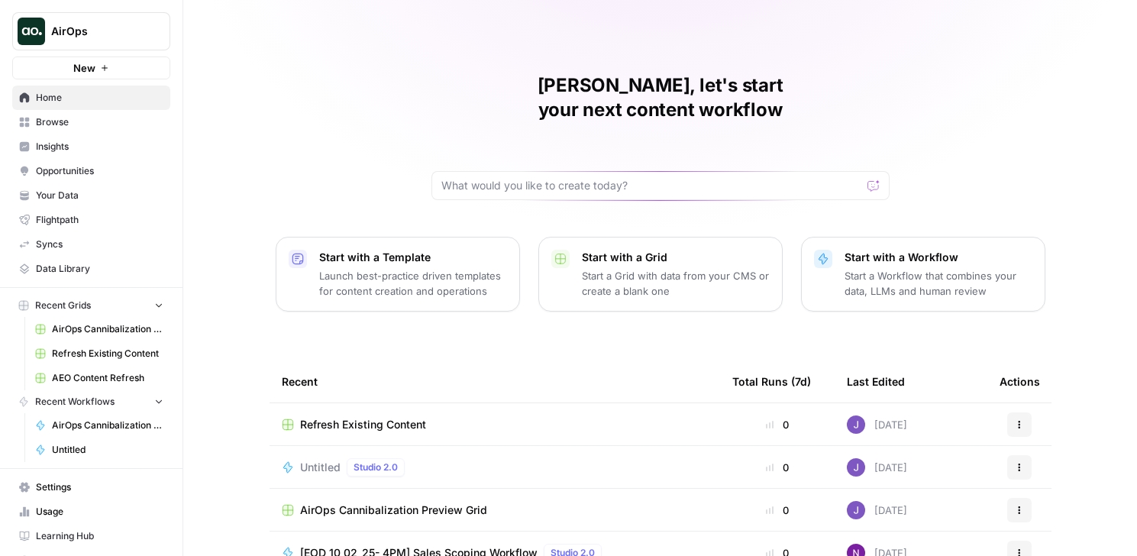
click at [100, 41] on button "AirOps" at bounding box center [91, 31] width 158 height 38
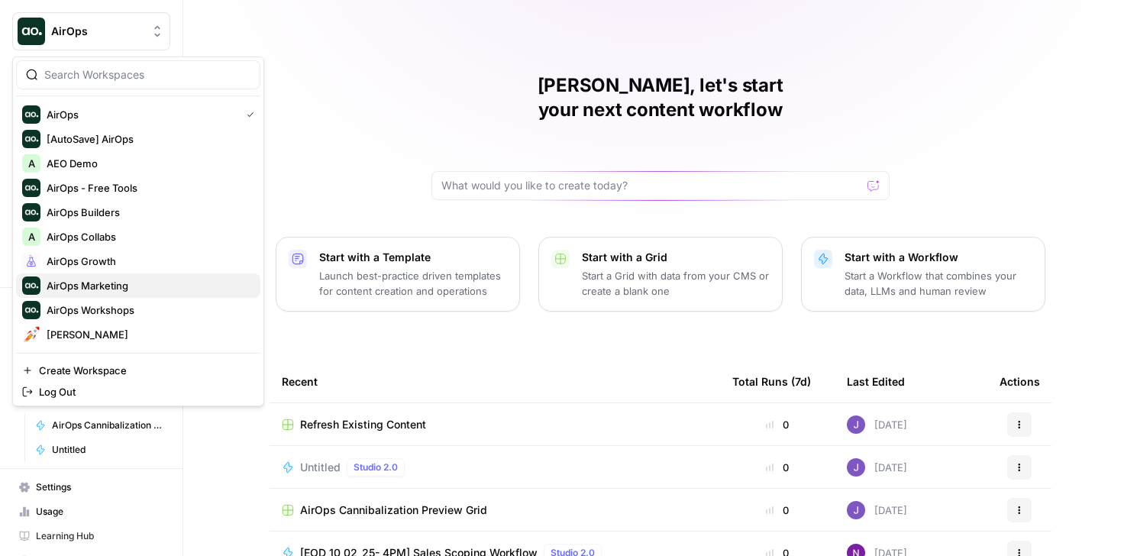
click at [98, 283] on span "AirOps Marketing" at bounding box center [148, 285] width 202 height 15
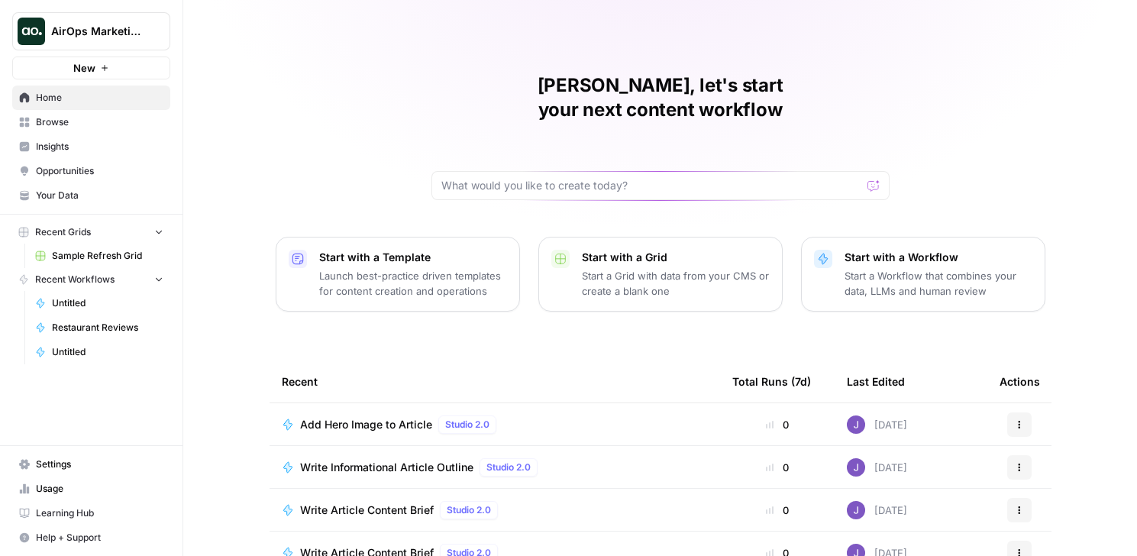
click at [121, 325] on span "Restaurant Reviews" at bounding box center [108, 328] width 112 height 14
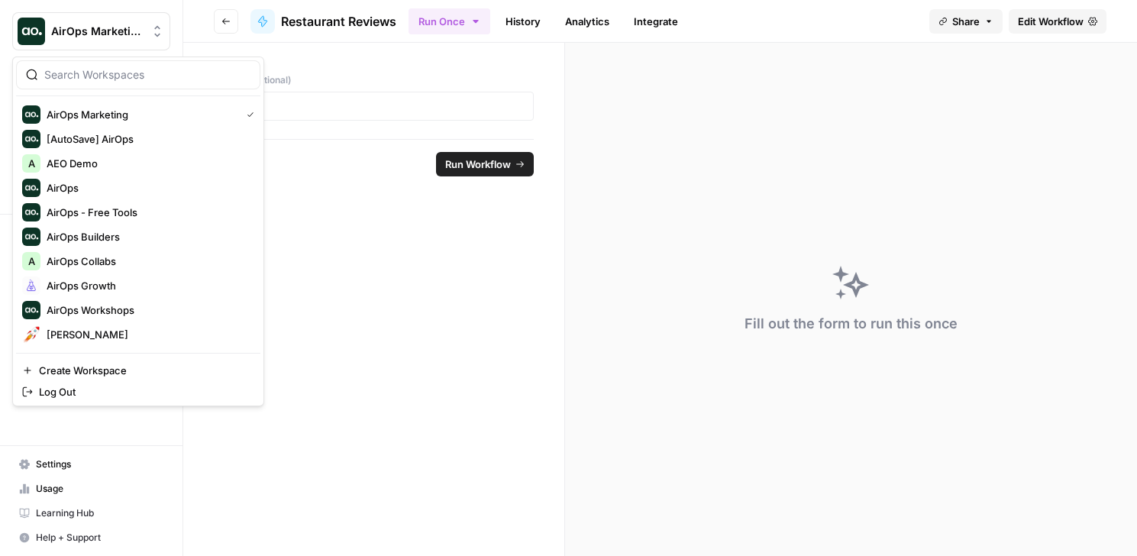
click at [80, 31] on span "AirOps Marketing" at bounding box center [97, 31] width 92 height 15
click at [87, 286] on span "AirOps Growth" at bounding box center [148, 285] width 202 height 15
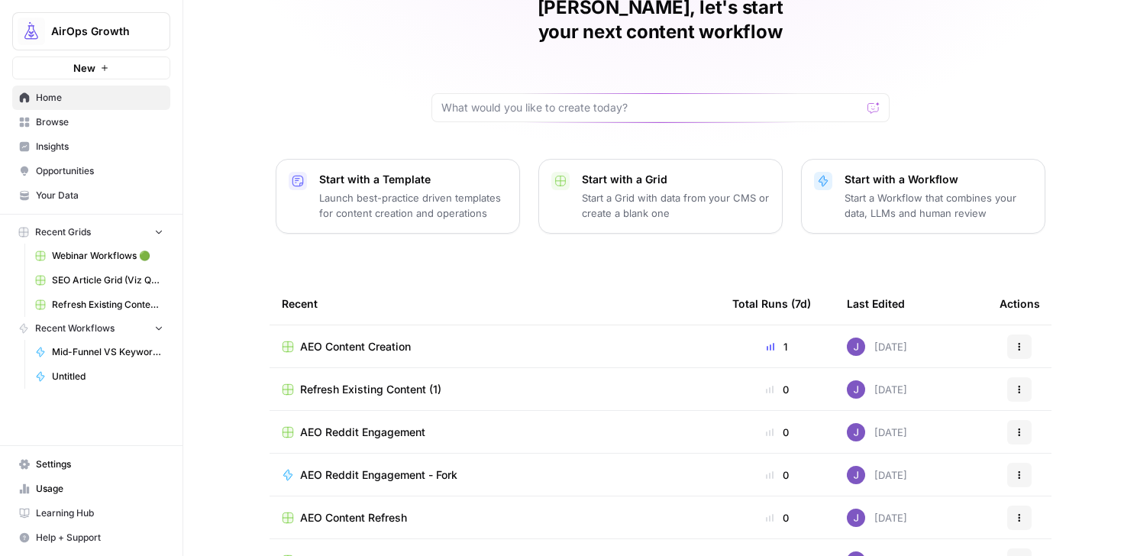
scroll to position [147, 0]
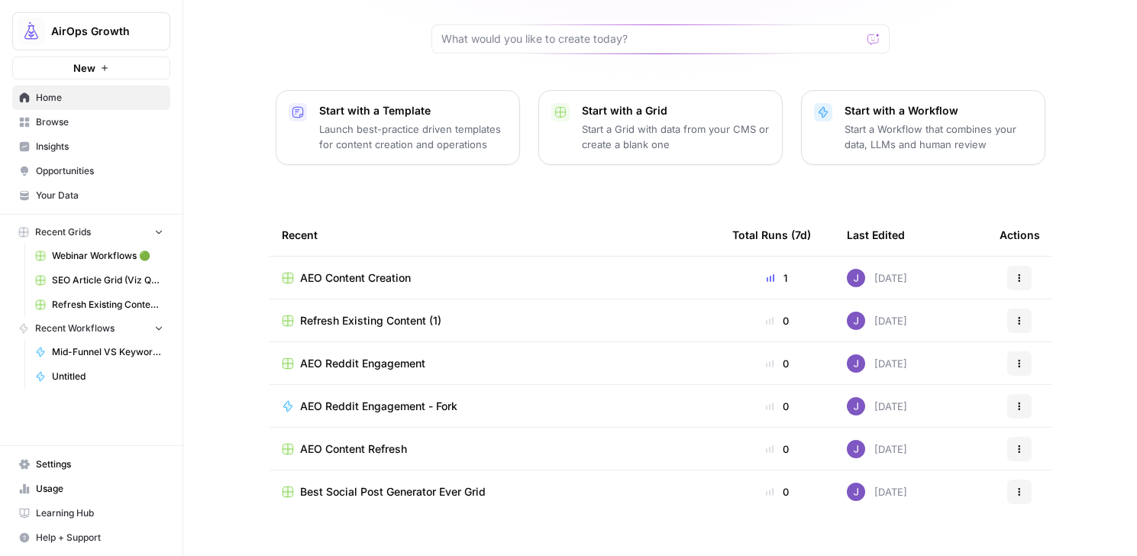
click at [102, 356] on span "Mid-Funnel VS Keyword Research" at bounding box center [108, 352] width 112 height 14
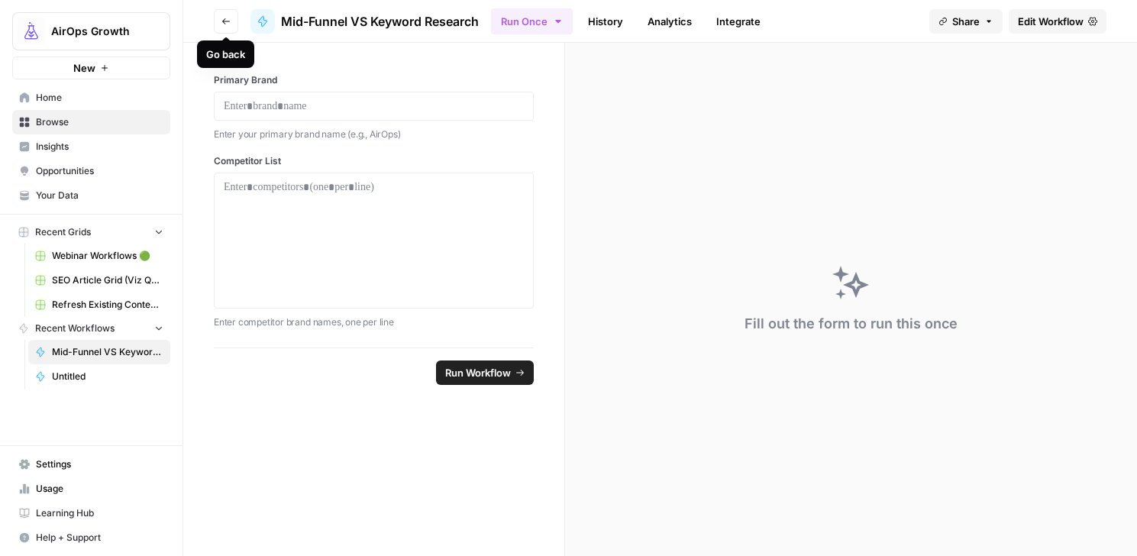
click at [220, 13] on button "Go back" at bounding box center [226, 21] width 24 height 24
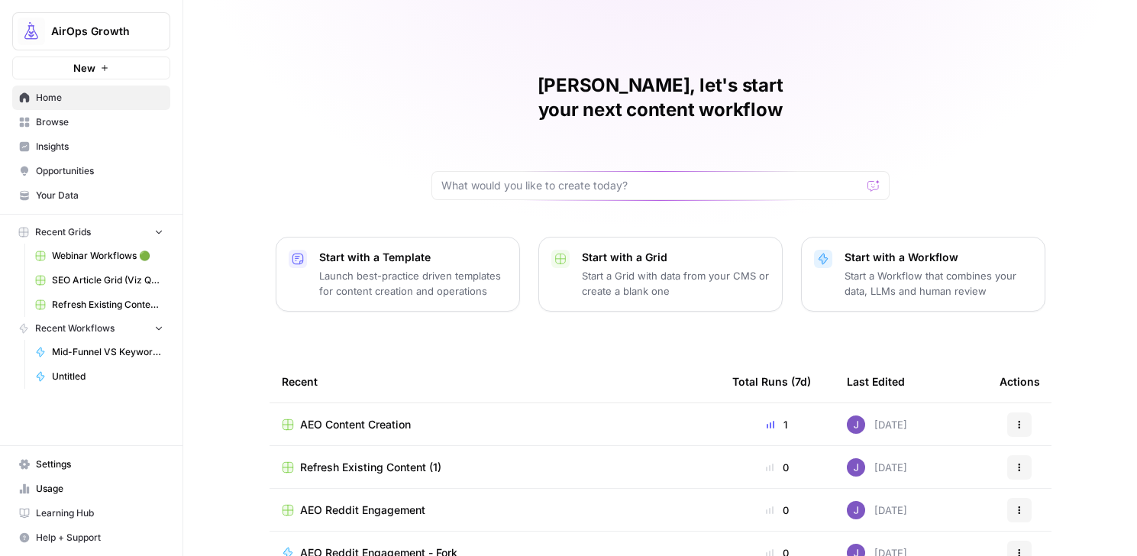
click at [95, 323] on span "Recent Workflows" at bounding box center [74, 329] width 79 height 14
click at [85, 352] on span "Mid-Funnel VS Keyword Research" at bounding box center [108, 352] width 112 height 14
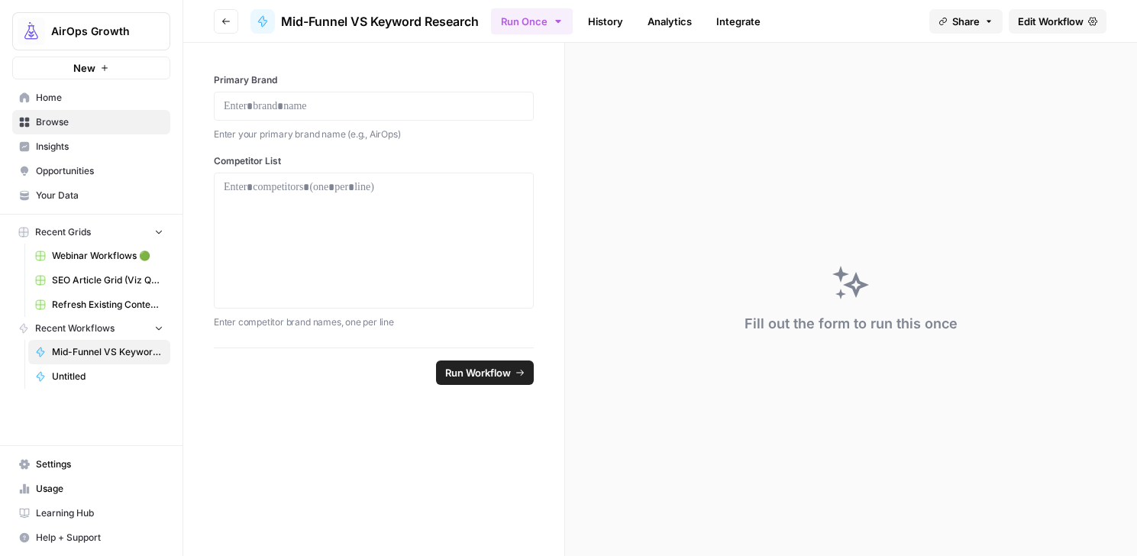
click at [600, 15] on link "History" at bounding box center [605, 21] width 53 height 24
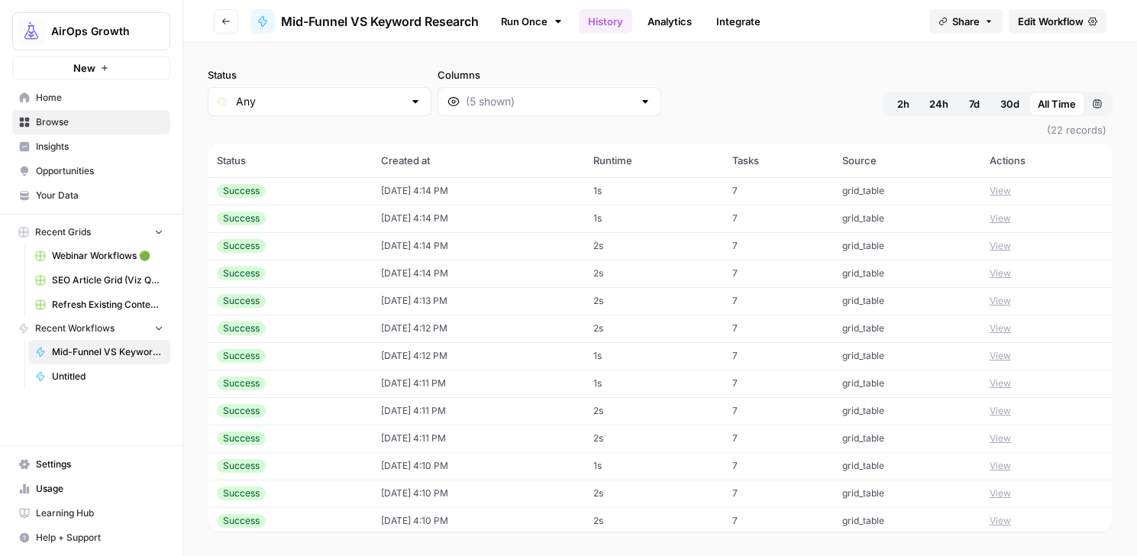
click at [227, 21] on icon "button" at bounding box center [226, 21] width 8 height 6
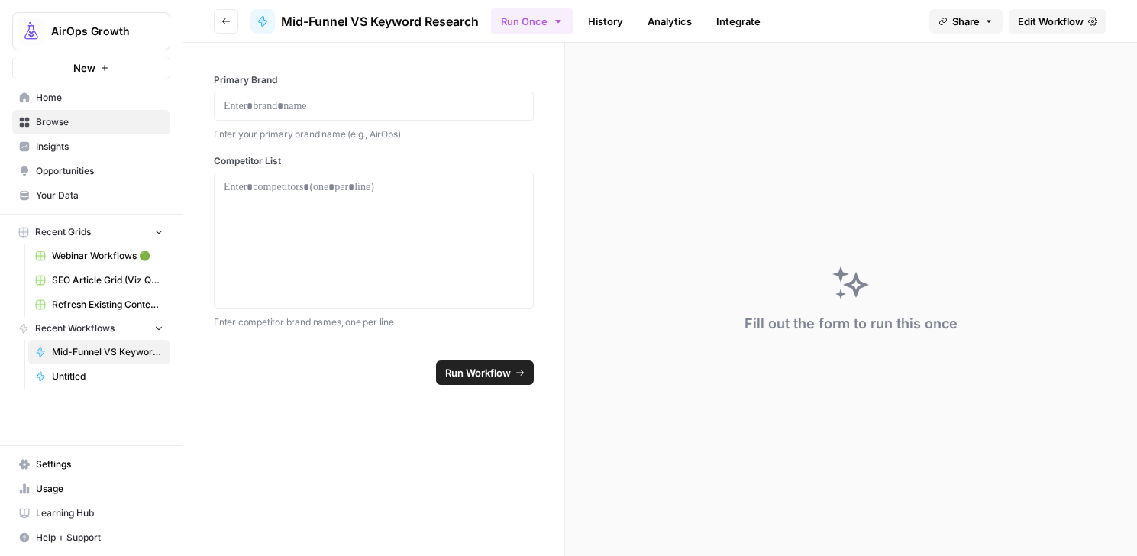
click at [68, 127] on span "Browse" at bounding box center [100, 122] width 128 height 14
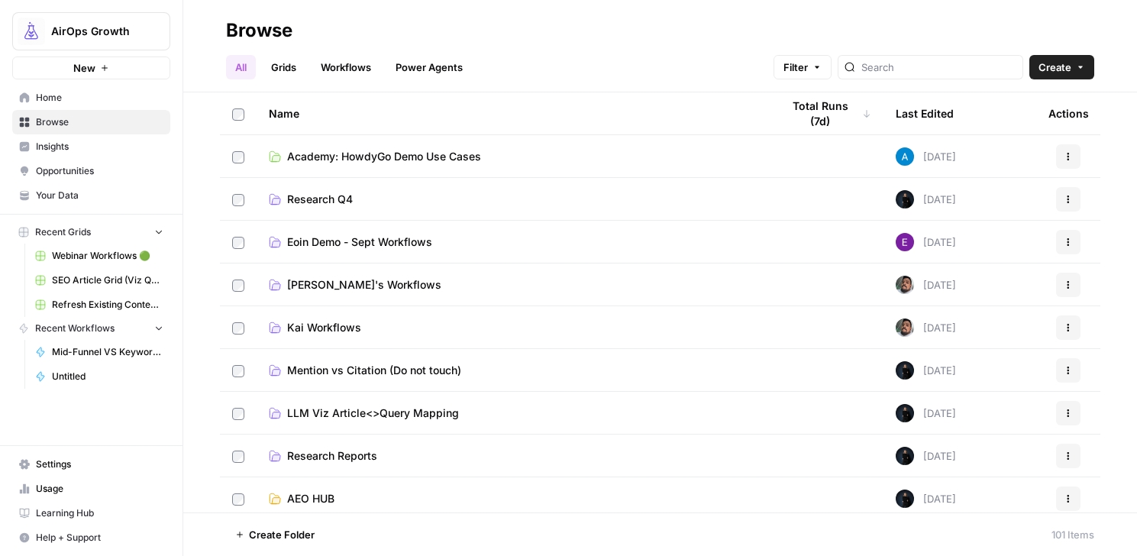
click at [353, 73] on link "Workflows" at bounding box center [346, 67] width 69 height 24
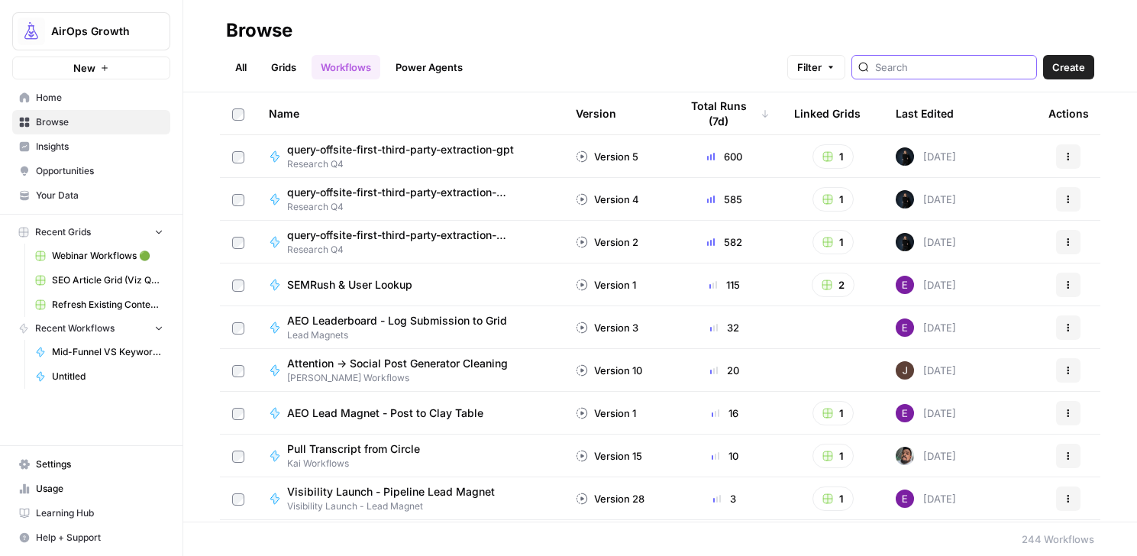
click at [966, 69] on input "search" at bounding box center [952, 67] width 155 height 15
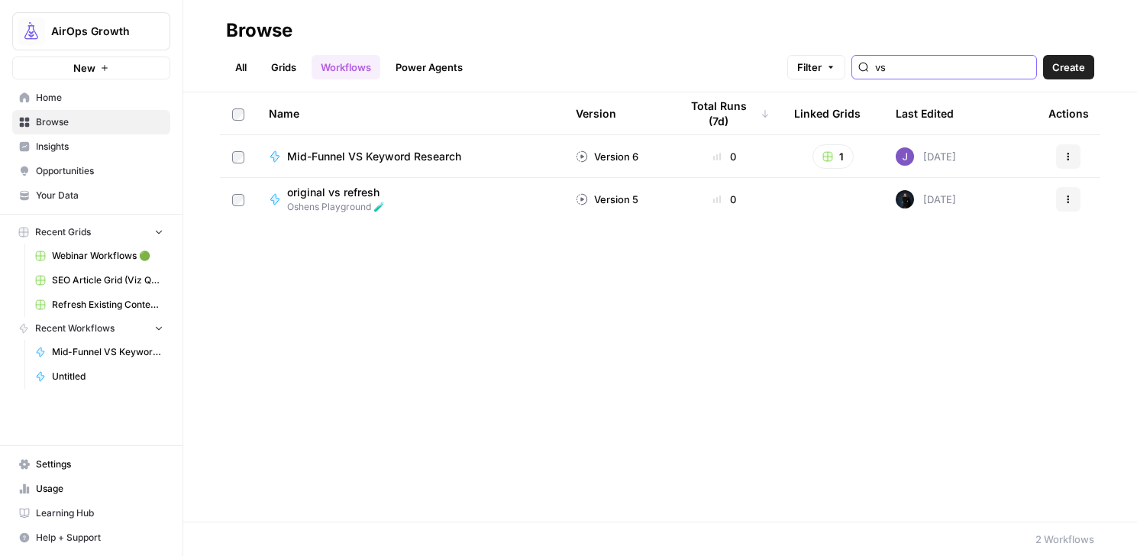
type input "vs"
click at [444, 150] on span "Mid-Funnel VS Keyword Research" at bounding box center [374, 156] width 174 height 15
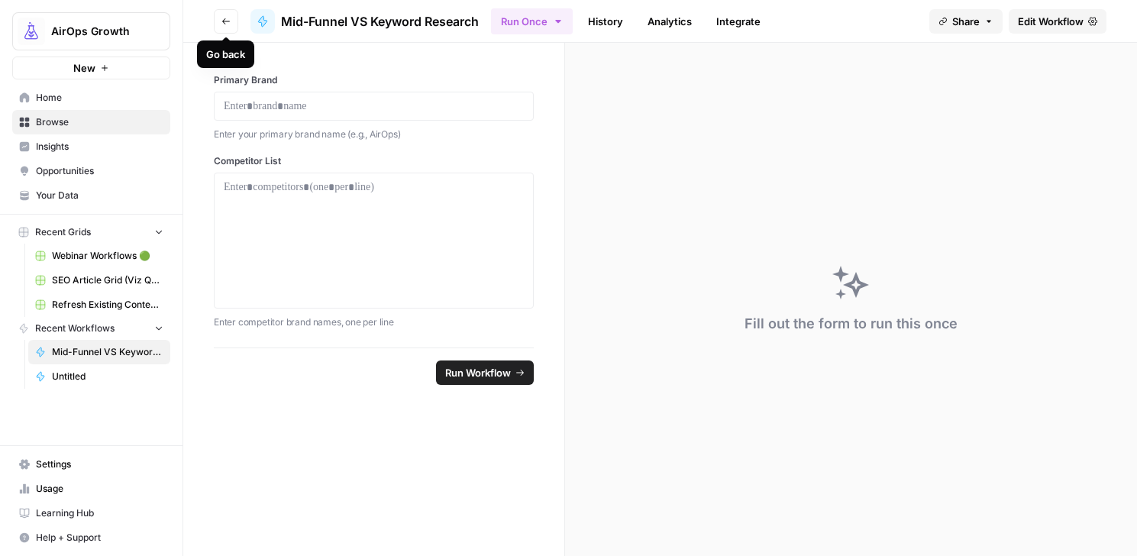
click at [226, 21] on icon "button" at bounding box center [226, 21] width 8 height 6
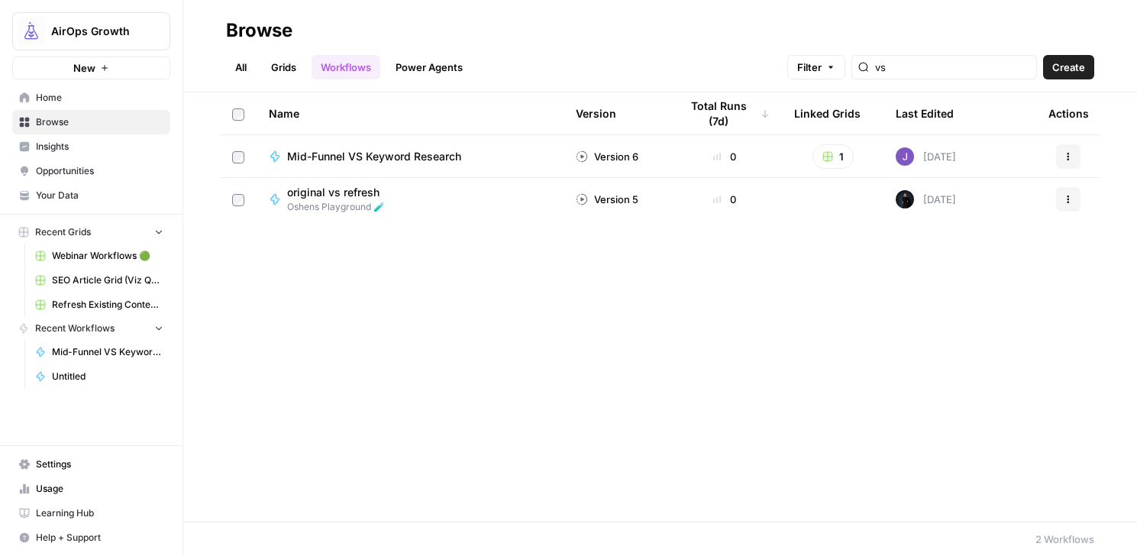
click at [1066, 159] on icon "button" at bounding box center [1068, 156] width 9 height 9
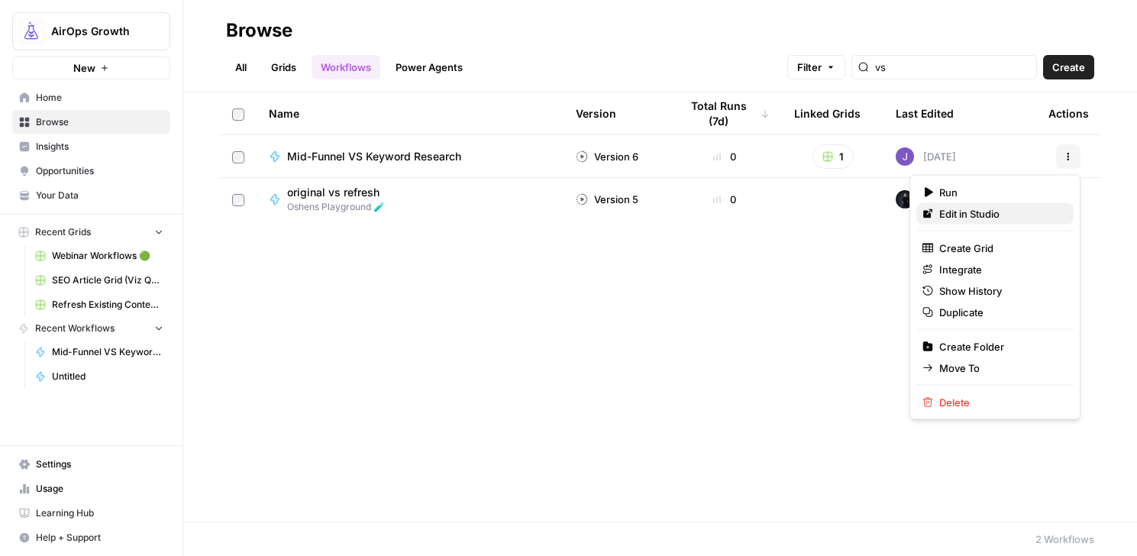
click at [1018, 219] on span "Edit in Studio" at bounding box center [1001, 213] width 122 height 15
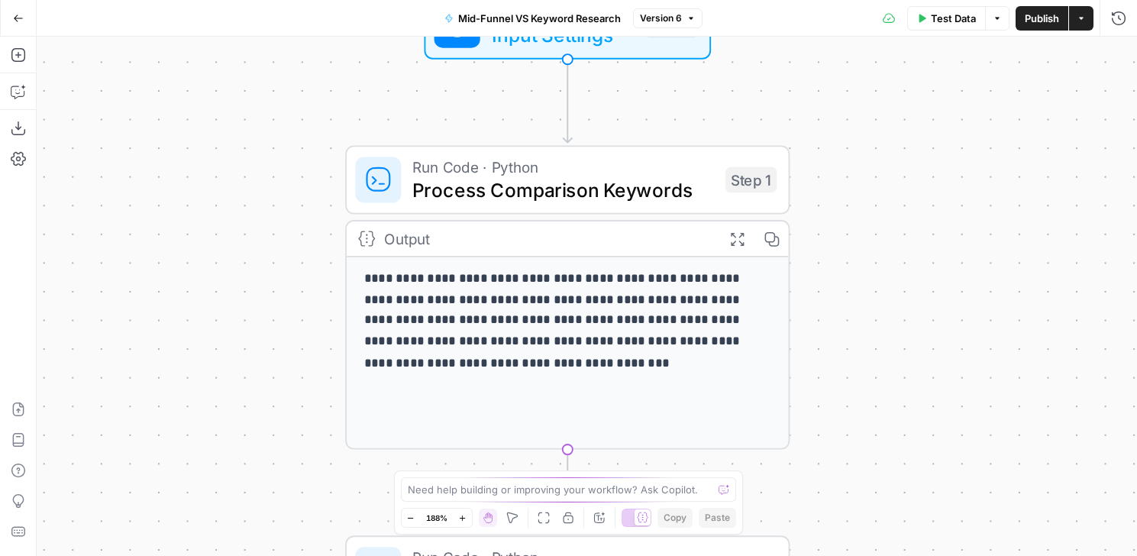
drag, startPoint x: 815, startPoint y: 170, endPoint x: 822, endPoint y: 488, distance: 317.9
click at [822, 488] on div "**********" at bounding box center [587, 296] width 1101 height 519
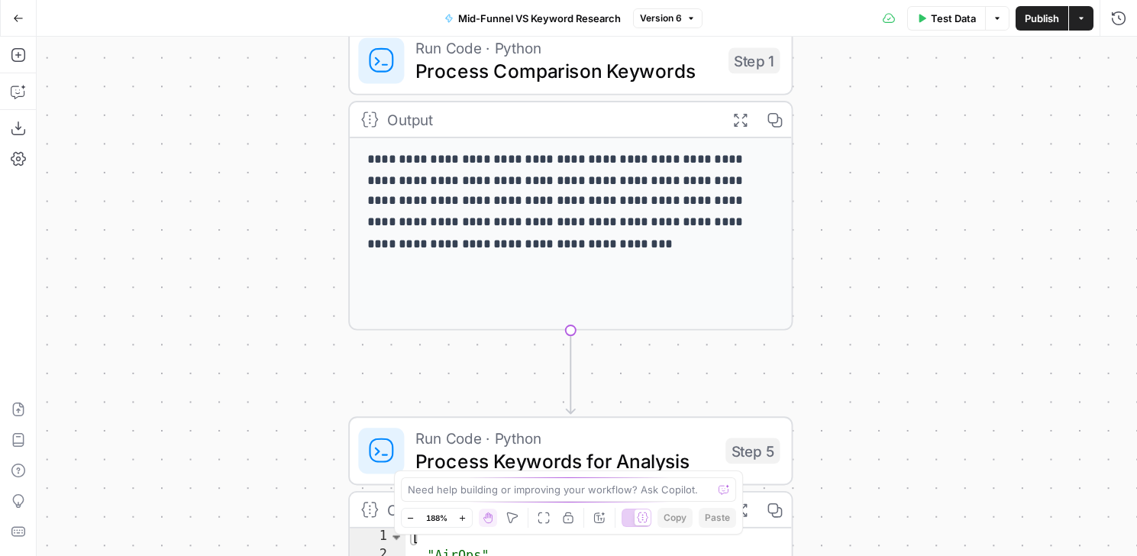
drag, startPoint x: 822, startPoint y: 489, endPoint x: 830, endPoint y: 334, distance: 155.3
click at [830, 334] on div "**********" at bounding box center [587, 296] width 1101 height 519
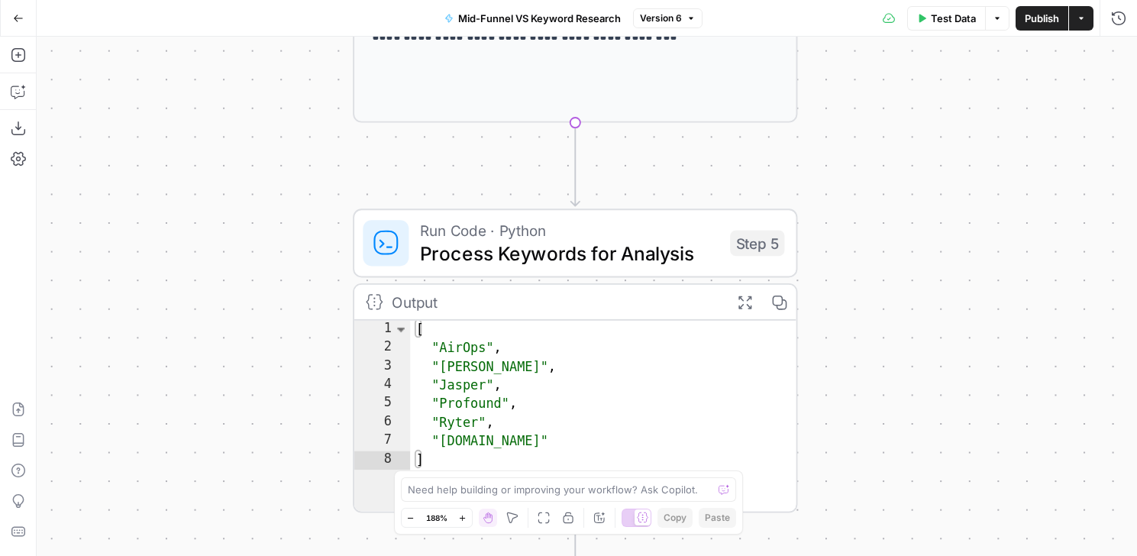
drag, startPoint x: 830, startPoint y: 334, endPoint x: 830, endPoint y: 144, distance: 189.4
click at [830, 144] on div "**********" at bounding box center [587, 296] width 1101 height 519
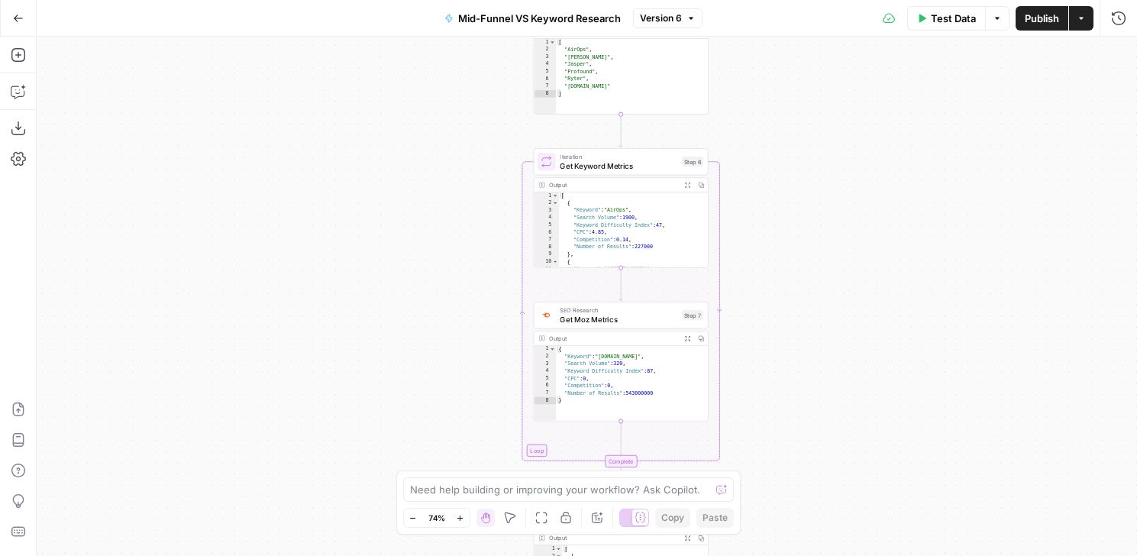
drag, startPoint x: 830, startPoint y: 144, endPoint x: 719, endPoint y: -27, distance: 203.8
click at [719, 0] on html "**********" at bounding box center [568, 278] width 1137 height 556
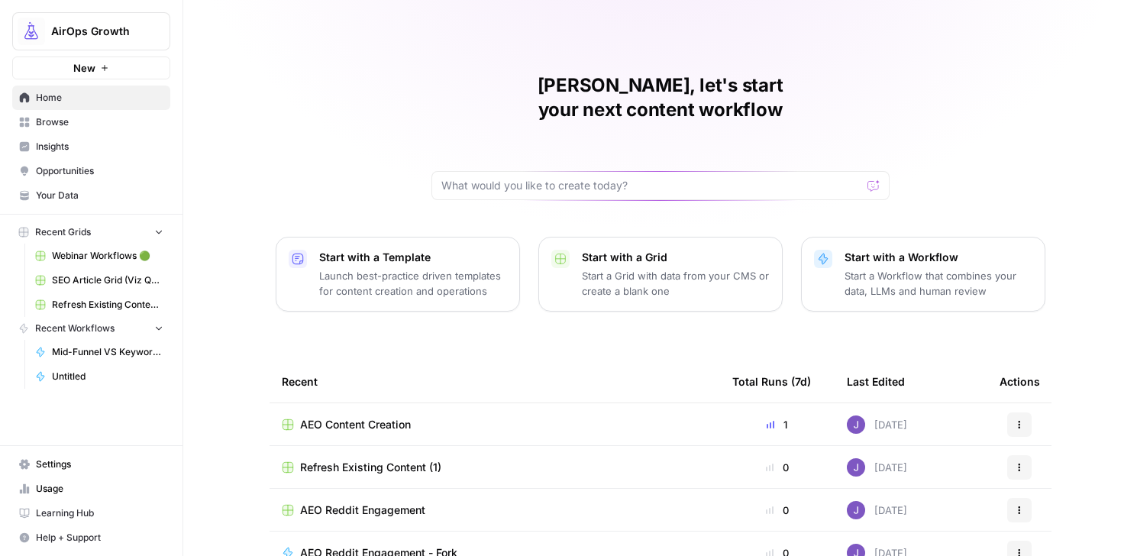
click at [469, 173] on div at bounding box center [661, 185] width 458 height 29
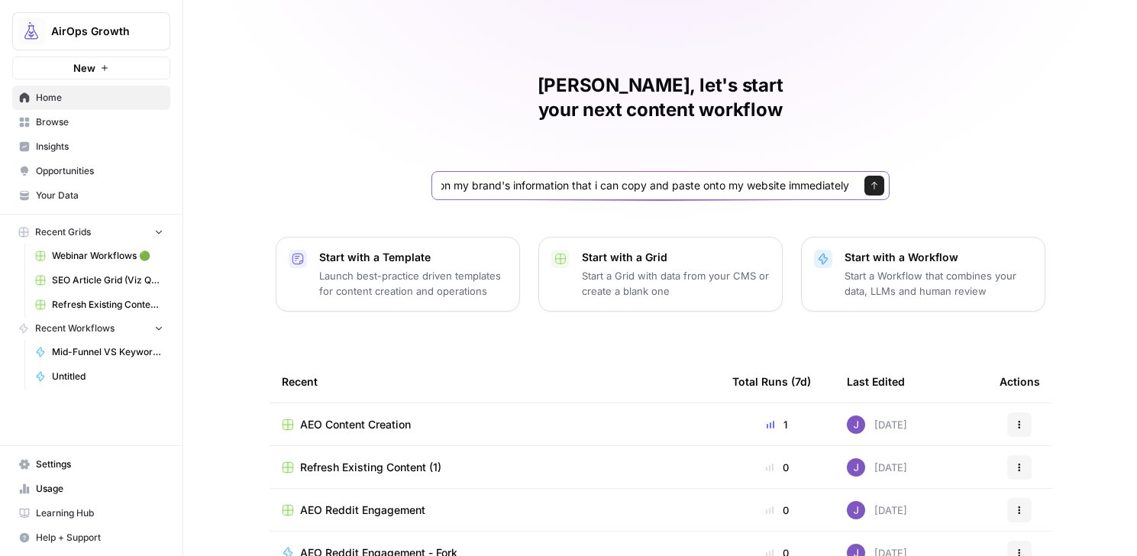
type input "Given a brand kit input, create 5 FAQs based on my brand's information that i c…"
click button "Send" at bounding box center [875, 186] width 20 height 20
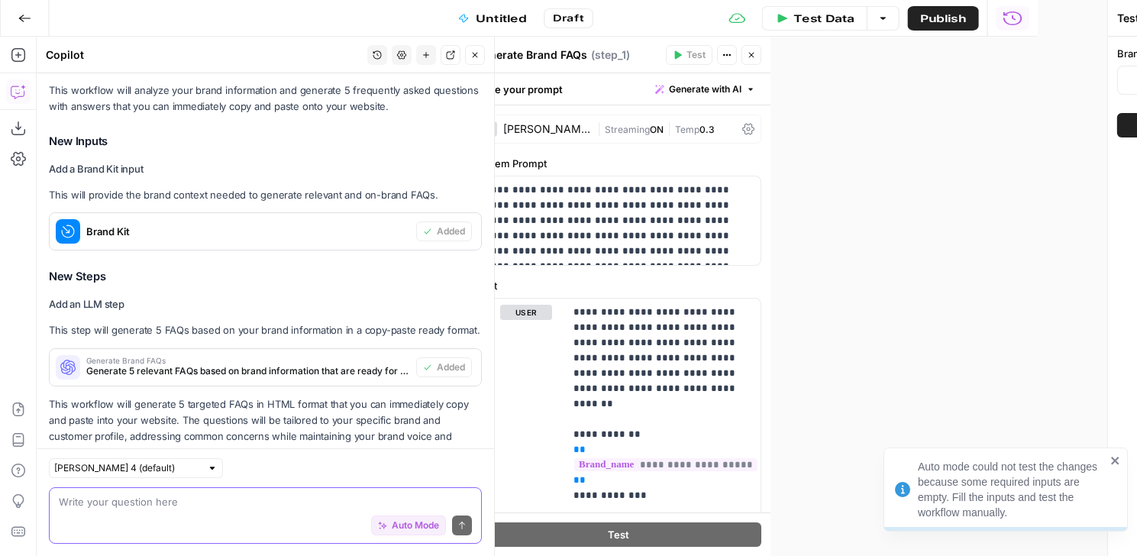
scroll to position [286, 0]
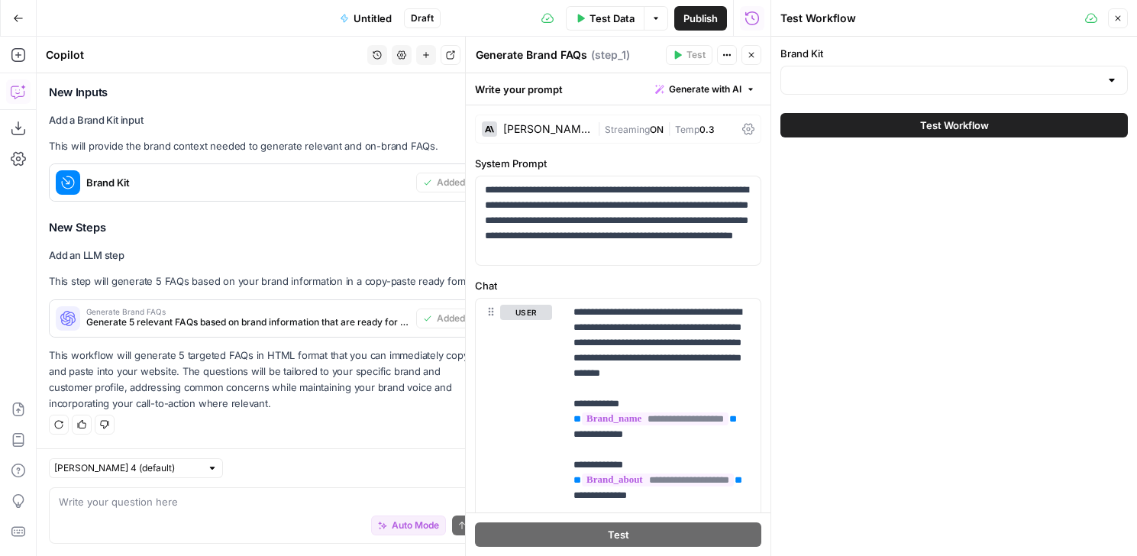
click at [1020, 91] on div at bounding box center [955, 80] width 348 height 29
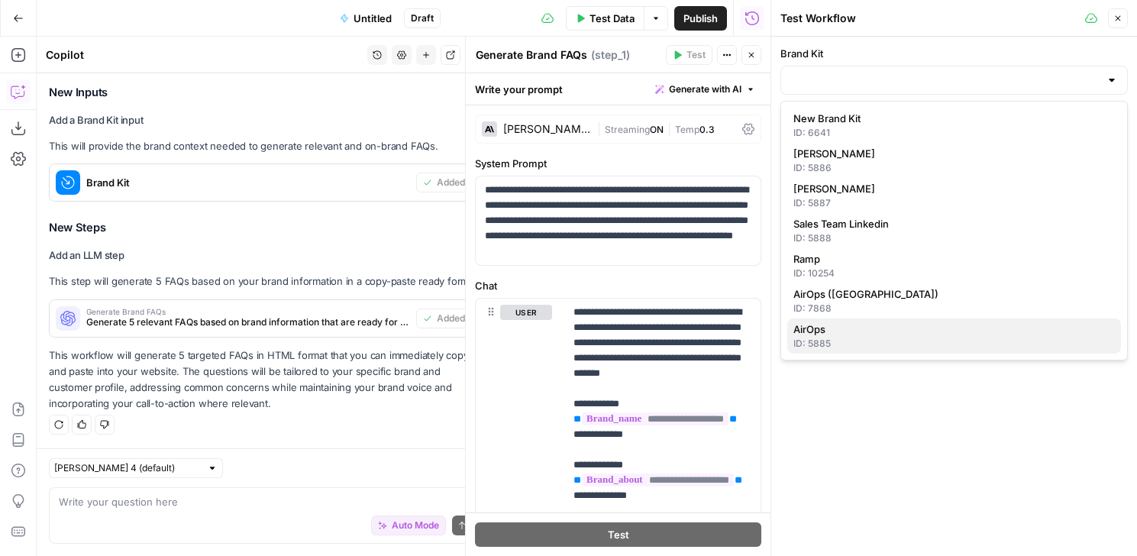
click at [975, 338] on div "ID: 5885" at bounding box center [955, 344] width 322 height 14
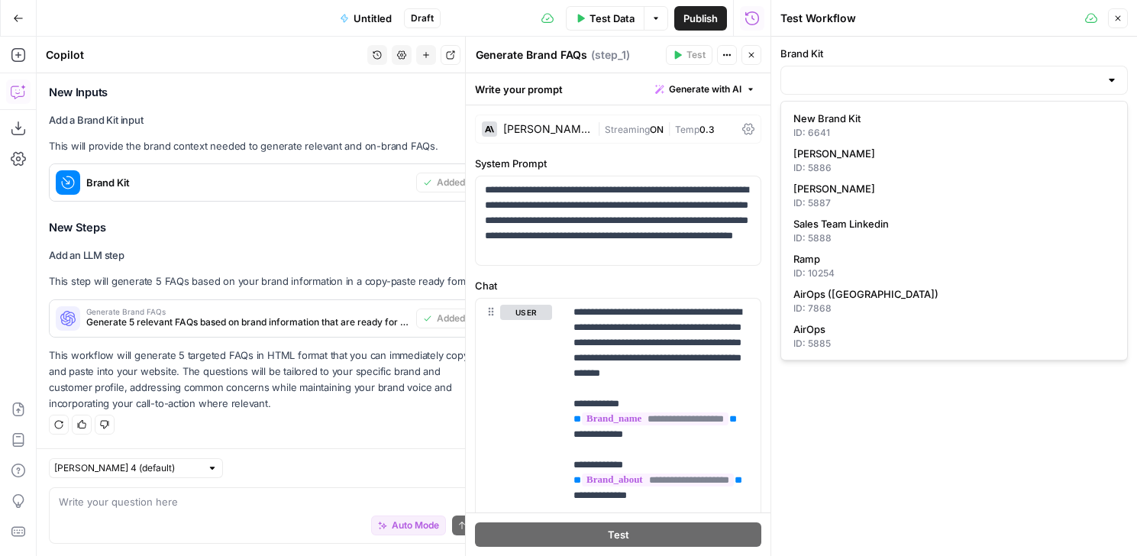
type input "AirOps"
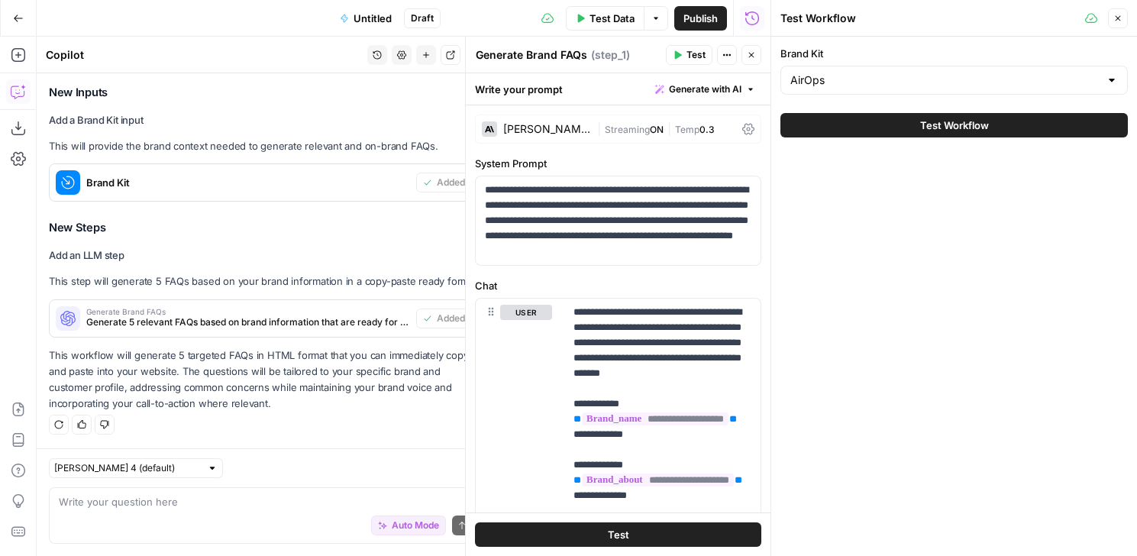
click at [973, 119] on span "Test Workflow" at bounding box center [954, 125] width 69 height 15
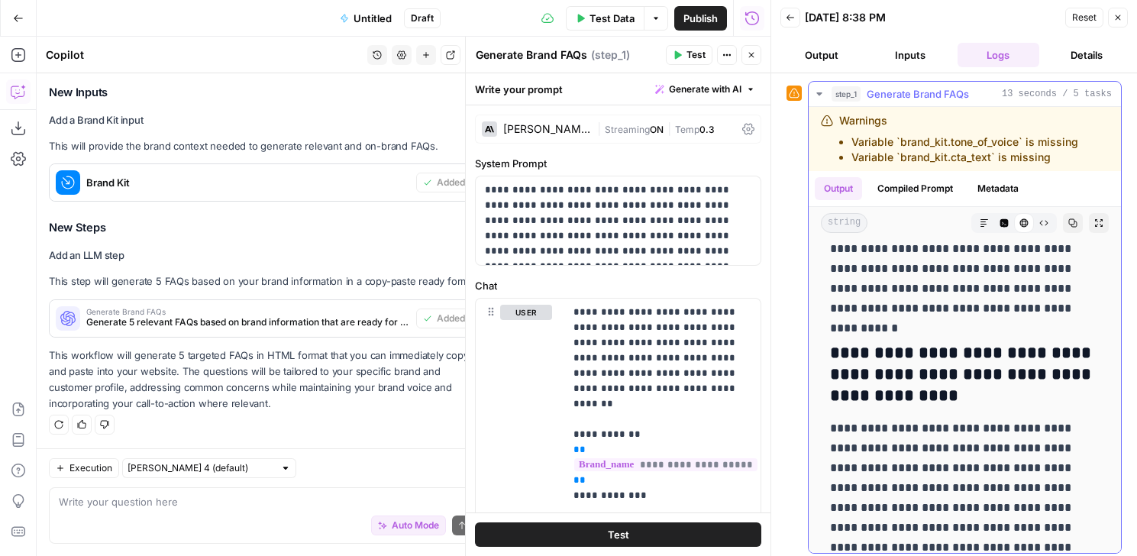
scroll to position [2, 0]
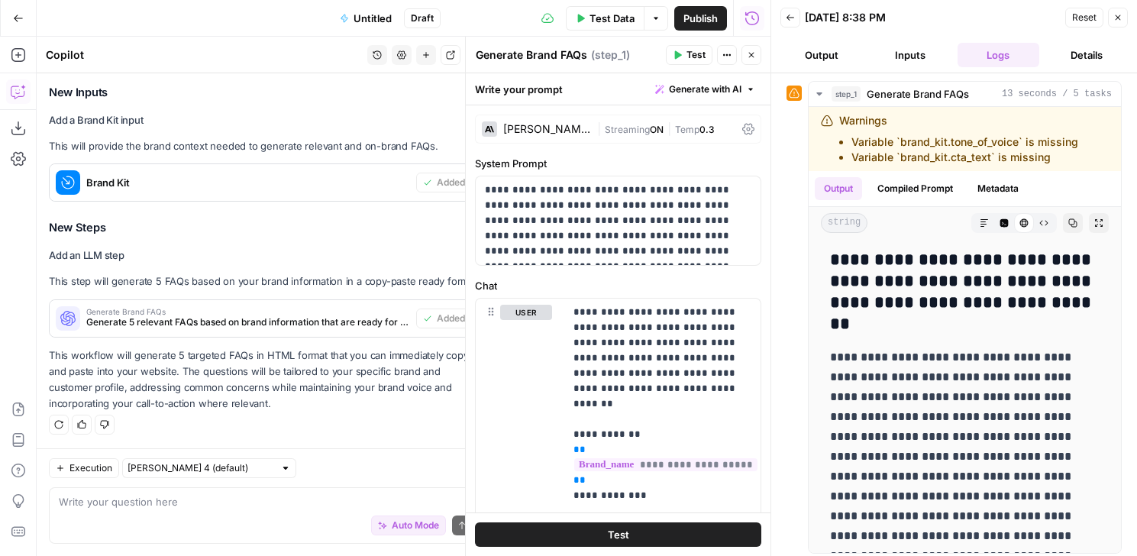
click at [1112, 16] on button "Close" at bounding box center [1118, 18] width 20 height 20
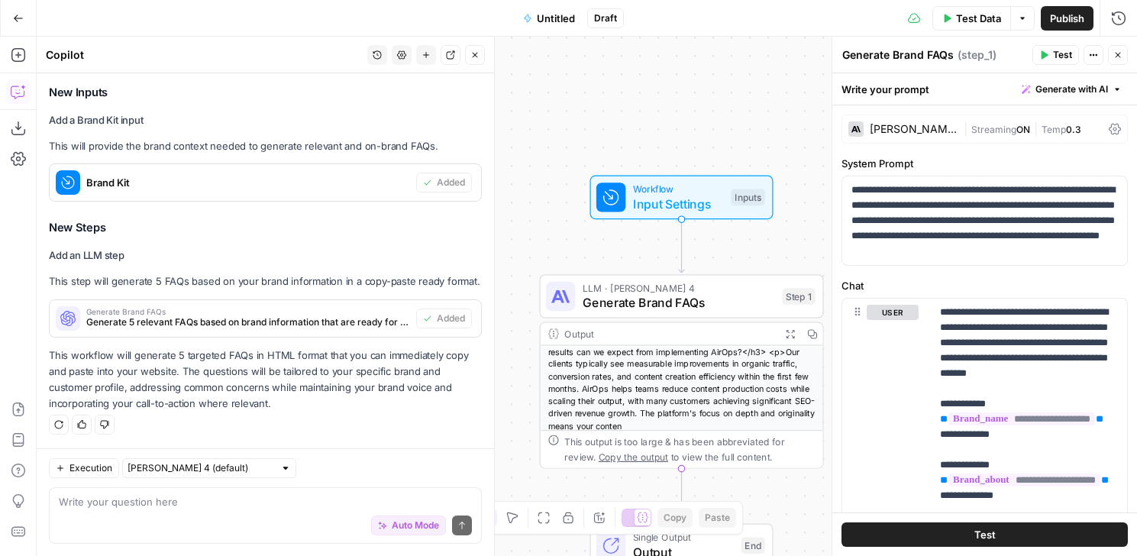
scroll to position [0, 0]
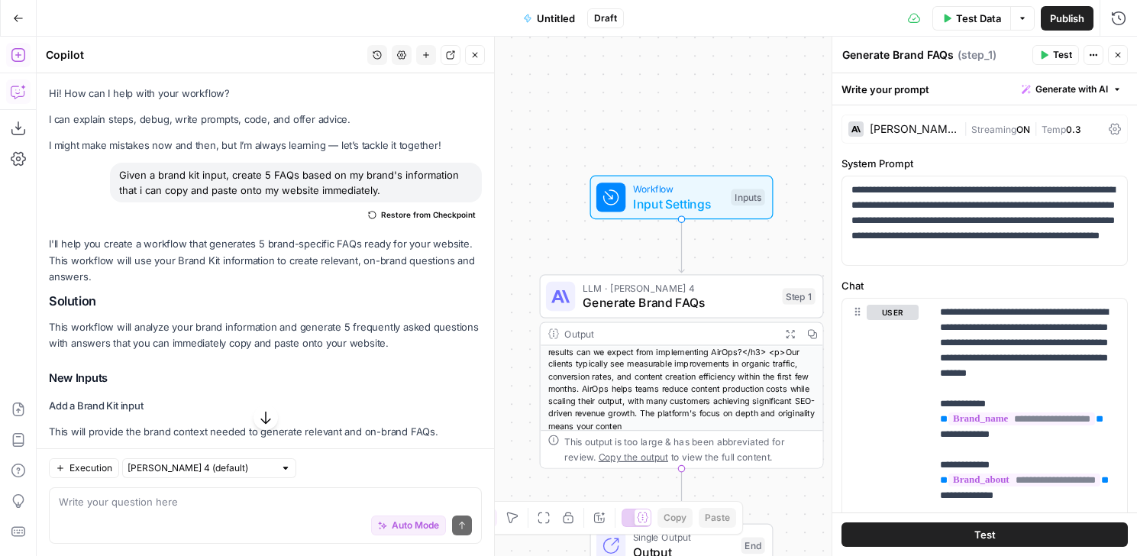
click at [18, 54] on icon "button" at bounding box center [18, 55] width 14 height 14
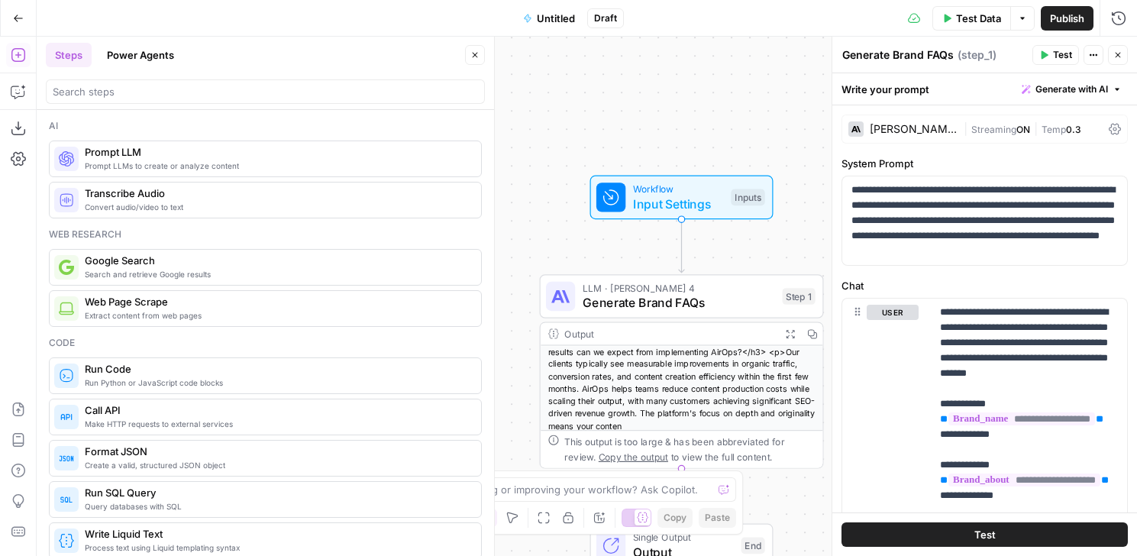
click at [15, 14] on icon "button" at bounding box center [18, 18] width 11 height 11
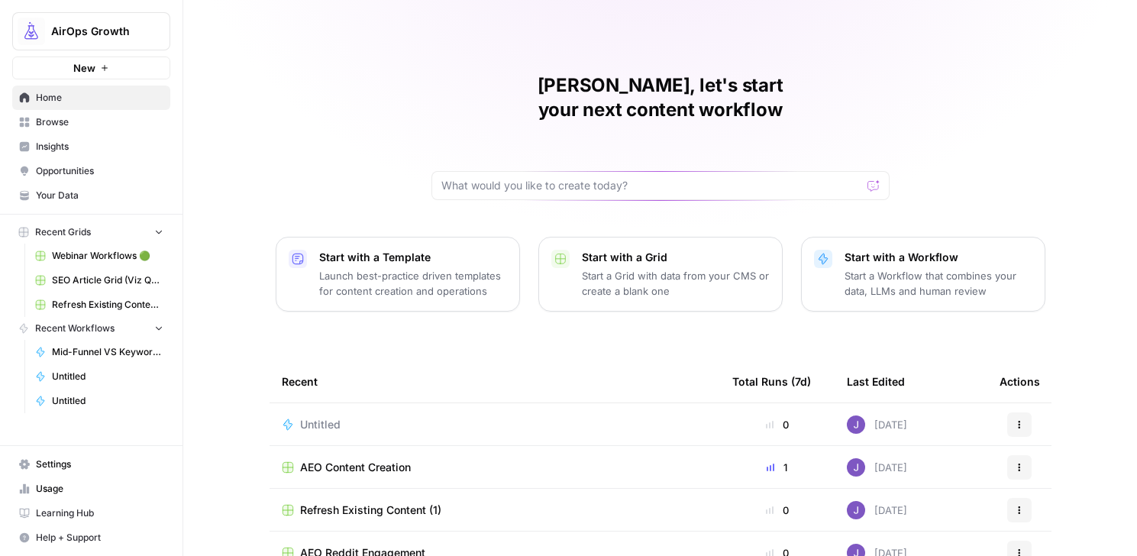
click at [102, 67] on icon "button" at bounding box center [104, 67] width 9 height 9
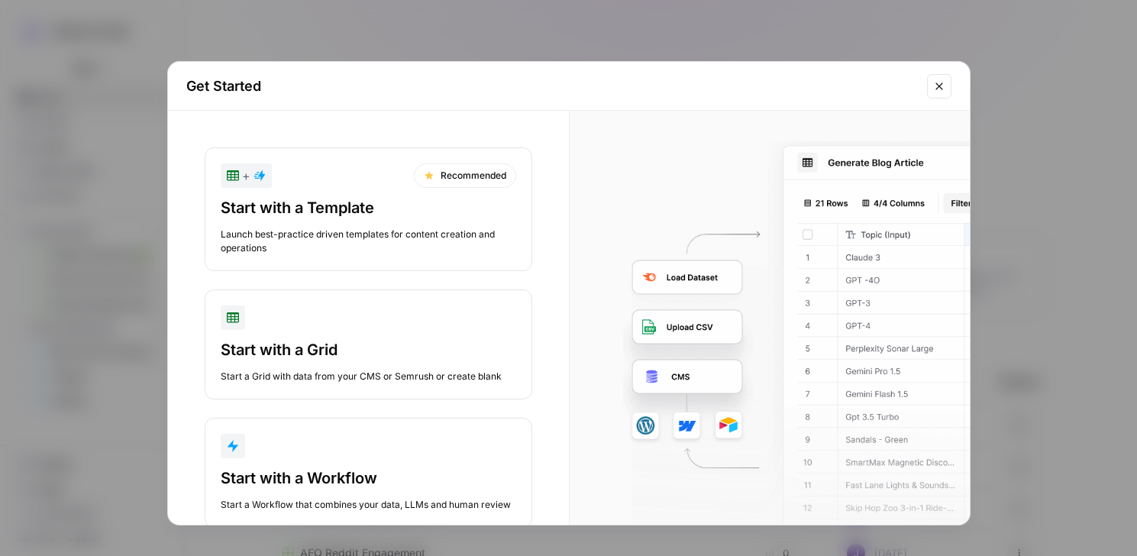
click at [267, 350] on div "Start with a Grid" at bounding box center [369, 349] width 296 height 21
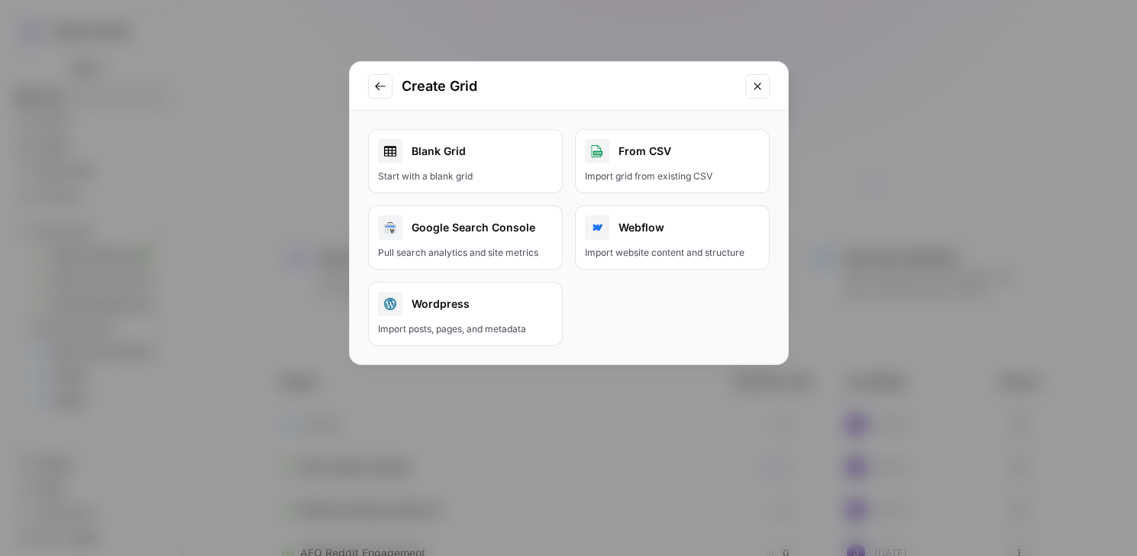
click at [471, 174] on div "Start with a blank grid" at bounding box center [465, 177] width 175 height 14
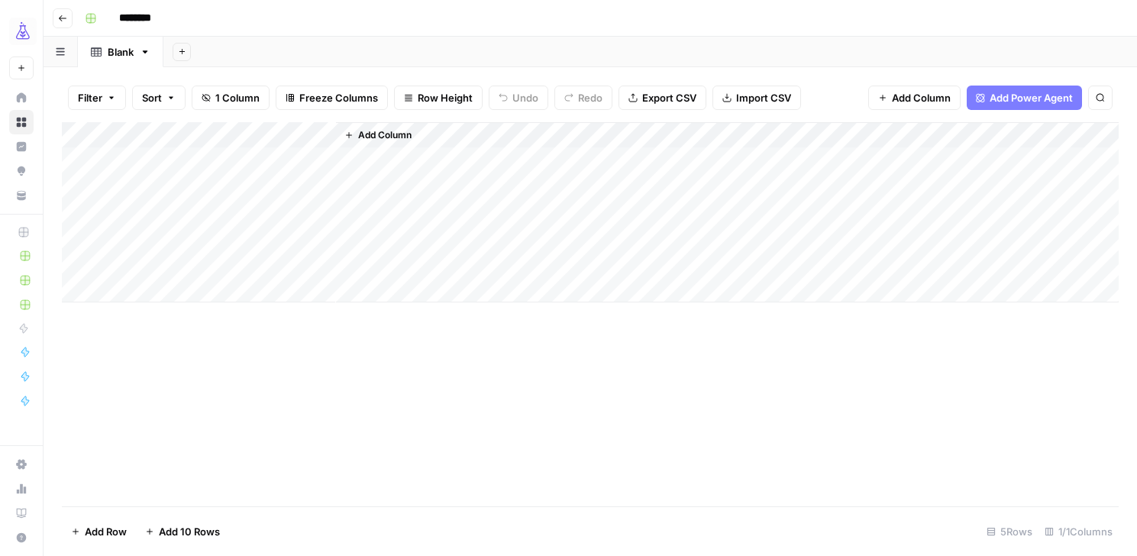
click at [154, 24] on input "********" at bounding box center [155, 18] width 86 height 24
type input "**********"
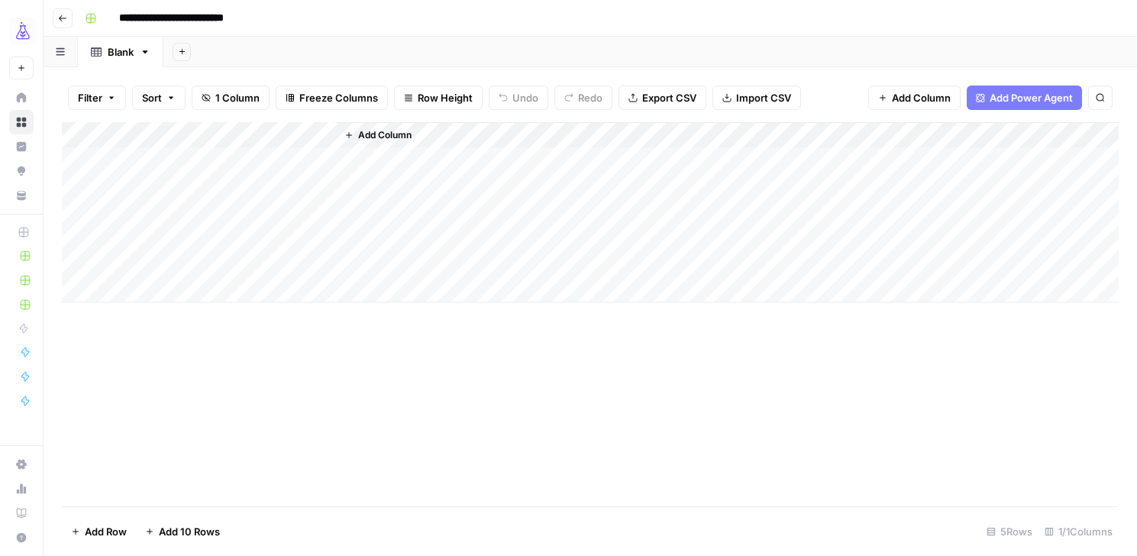
click at [160, 160] on div "Add Column" at bounding box center [590, 212] width 1057 height 180
type textarea "*********"
click at [283, 168] on div "Add Column" at bounding box center [590, 212] width 1057 height 180
click at [283, 168] on textarea "*********" at bounding box center [237, 160] width 244 height 21
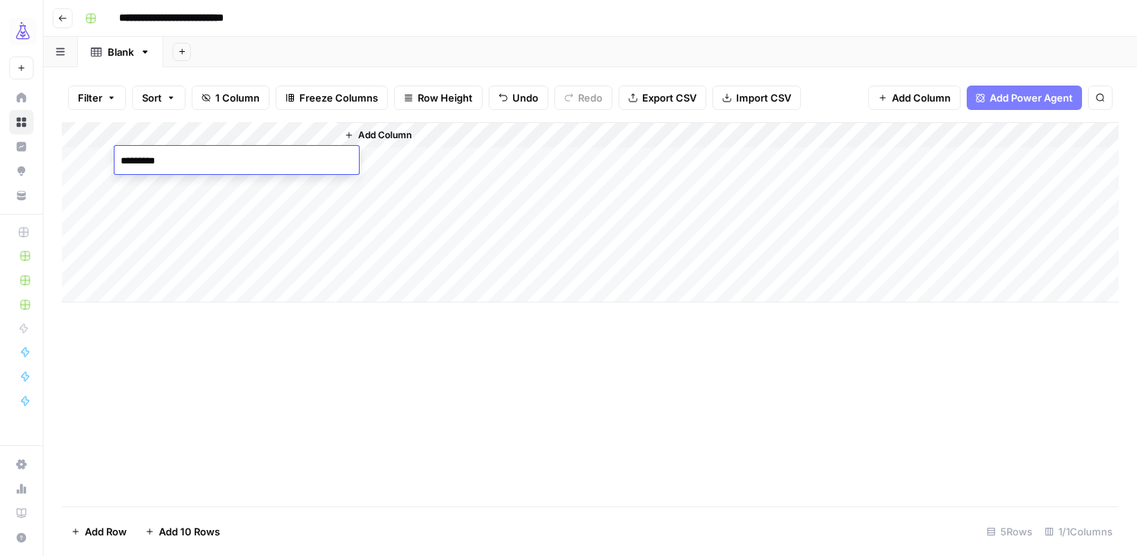
click at [283, 168] on textarea "*********" at bounding box center [237, 160] width 244 height 21
type textarea "**********"
click at [513, 133] on div "Add Column" at bounding box center [727, 212] width 783 height 180
click at [184, 135] on div "Add Column" at bounding box center [590, 212] width 1057 height 180
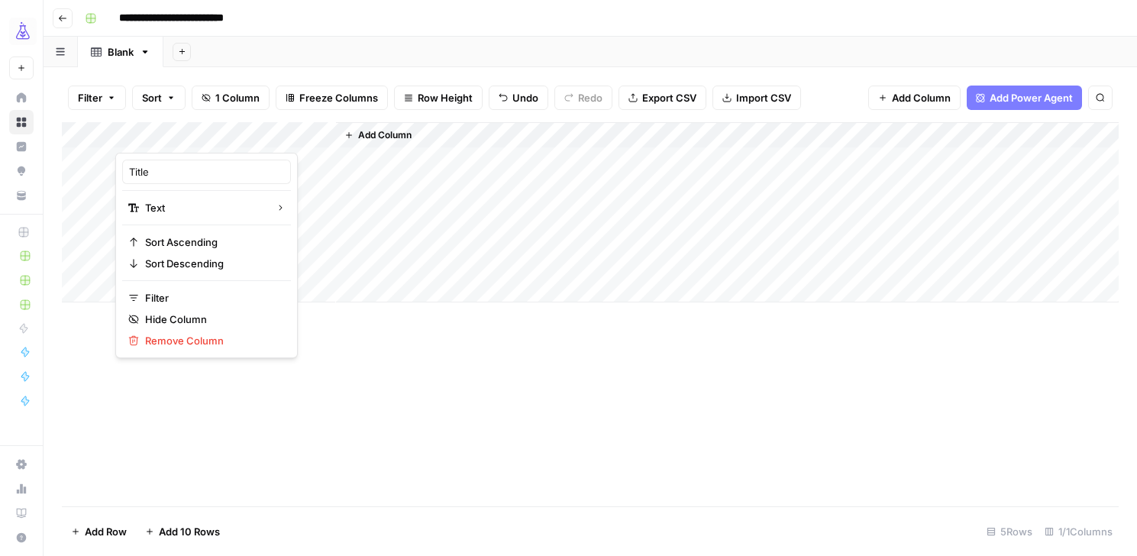
click at [184, 135] on div at bounding box center [225, 137] width 221 height 31
click at [167, 175] on input "Title" at bounding box center [206, 171] width 155 height 15
type input "Query"
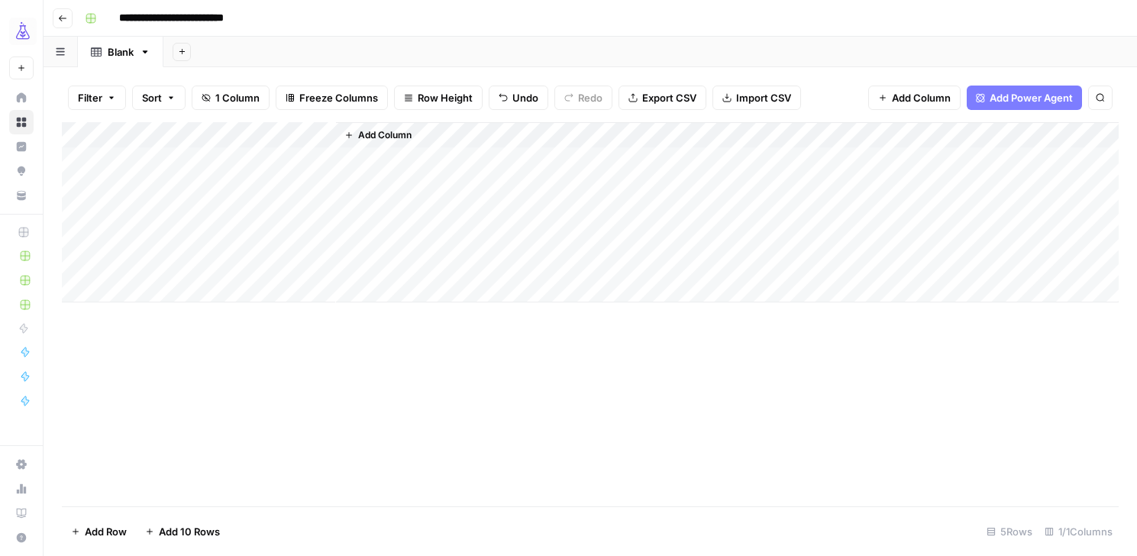
click at [387, 132] on span "Add Column" at bounding box center [384, 135] width 53 height 14
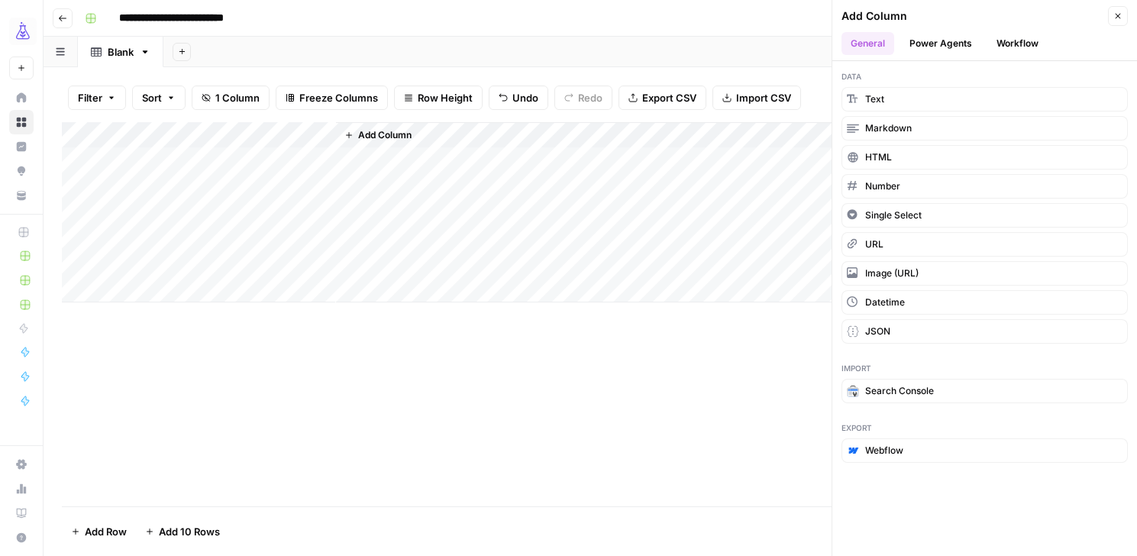
click at [925, 44] on button "Power Agents" at bounding box center [941, 43] width 81 height 23
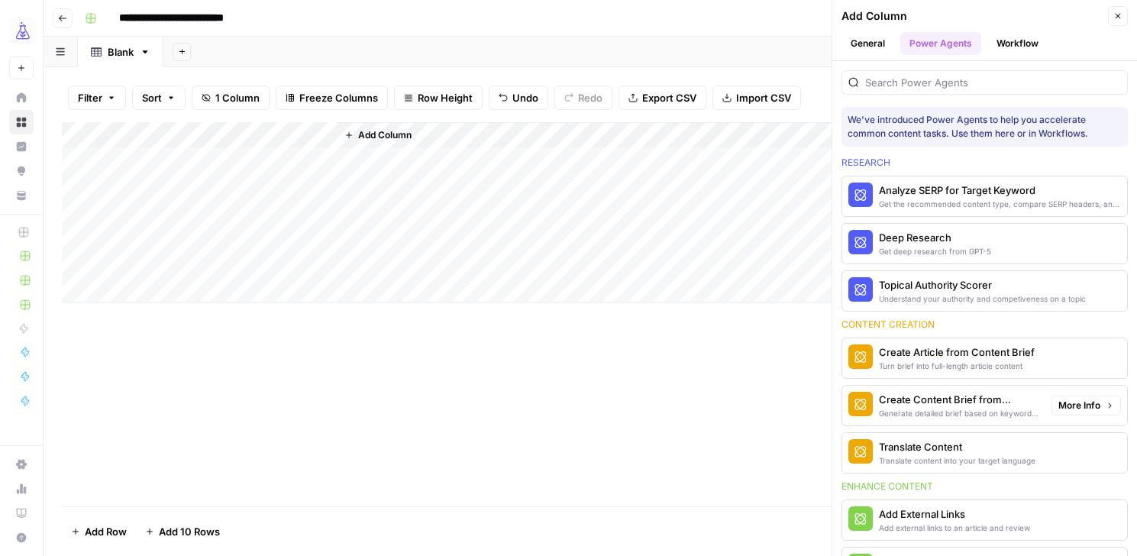
click at [959, 403] on div "Create Content Brief from Keyword" at bounding box center [959, 399] width 160 height 15
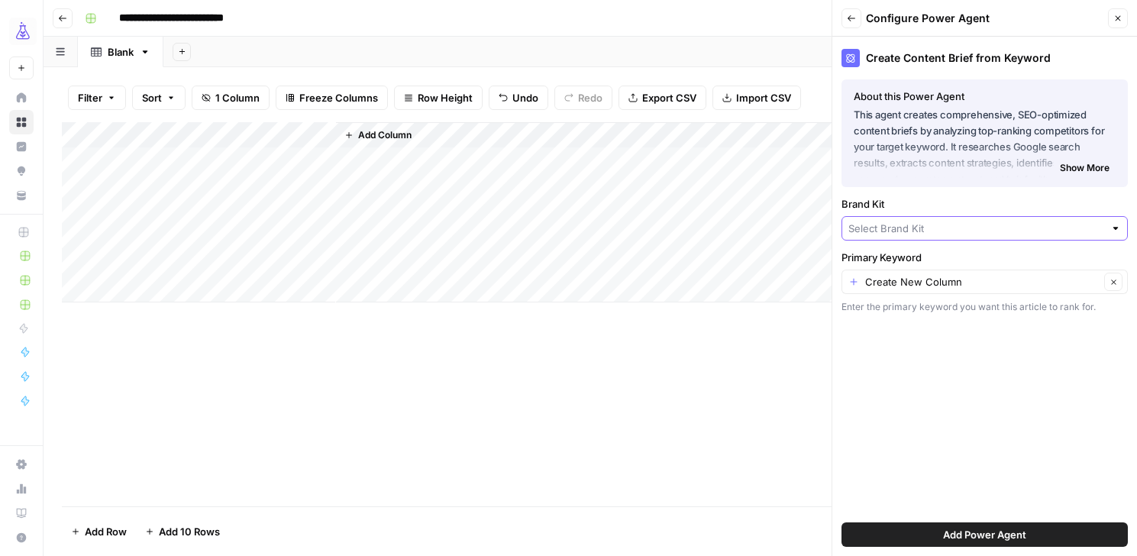
click at [997, 228] on input "Brand Kit" at bounding box center [977, 228] width 256 height 15
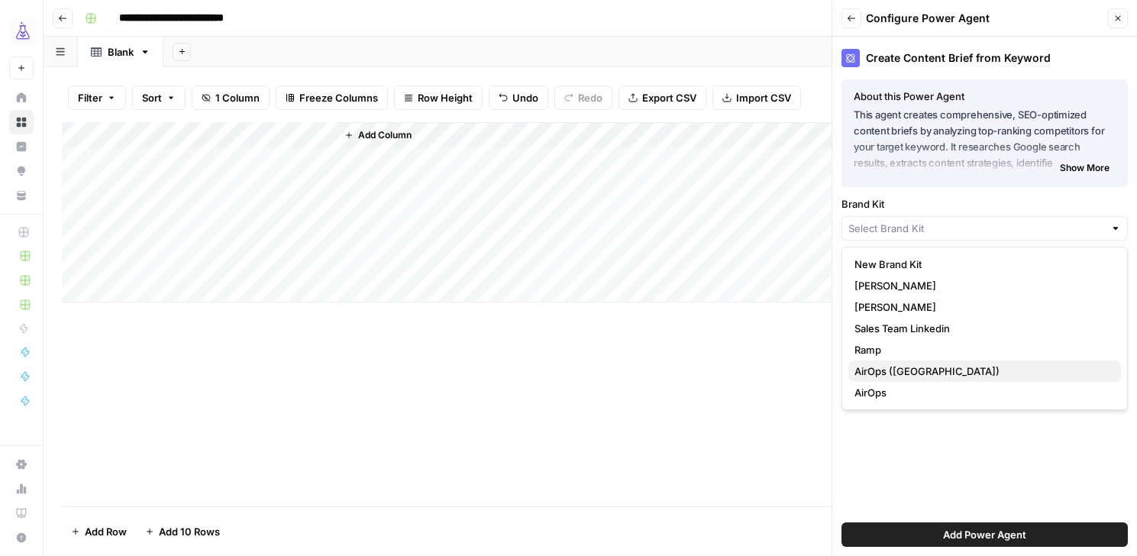
click at [946, 370] on span "AirOps (Oshens)" at bounding box center [982, 371] width 254 height 15
type input "AirOps (Oshens)"
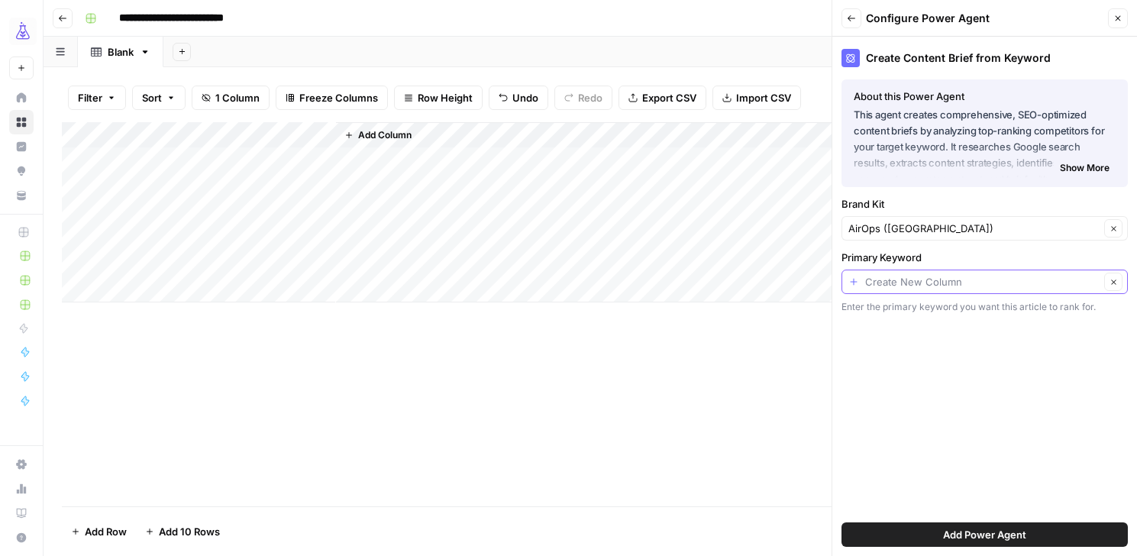
click at [936, 284] on input "Primary Keyword" at bounding box center [982, 281] width 235 height 15
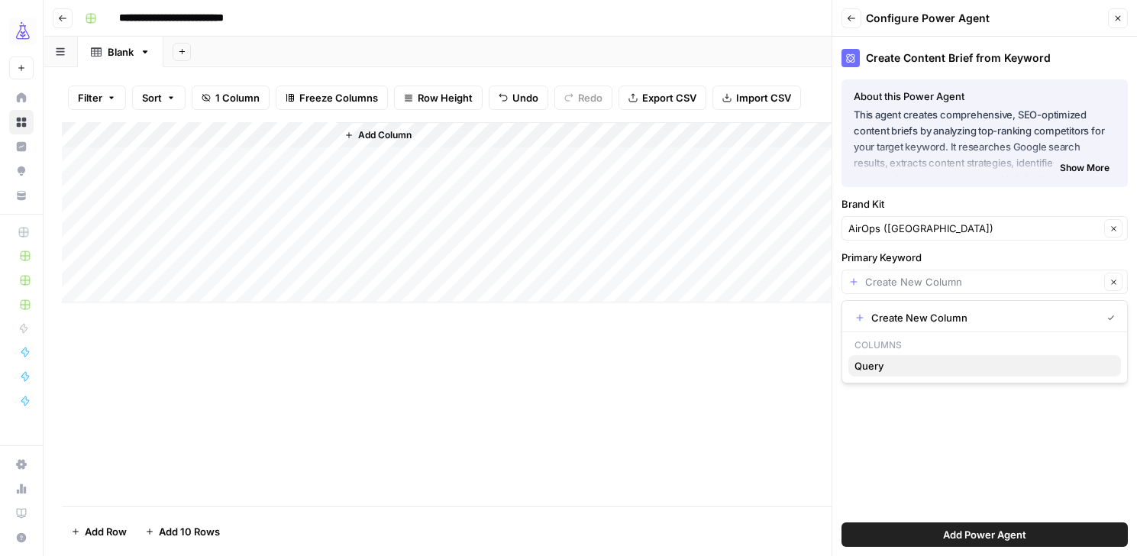
click at [888, 361] on span "Query" at bounding box center [982, 365] width 254 height 15
type input "Query"
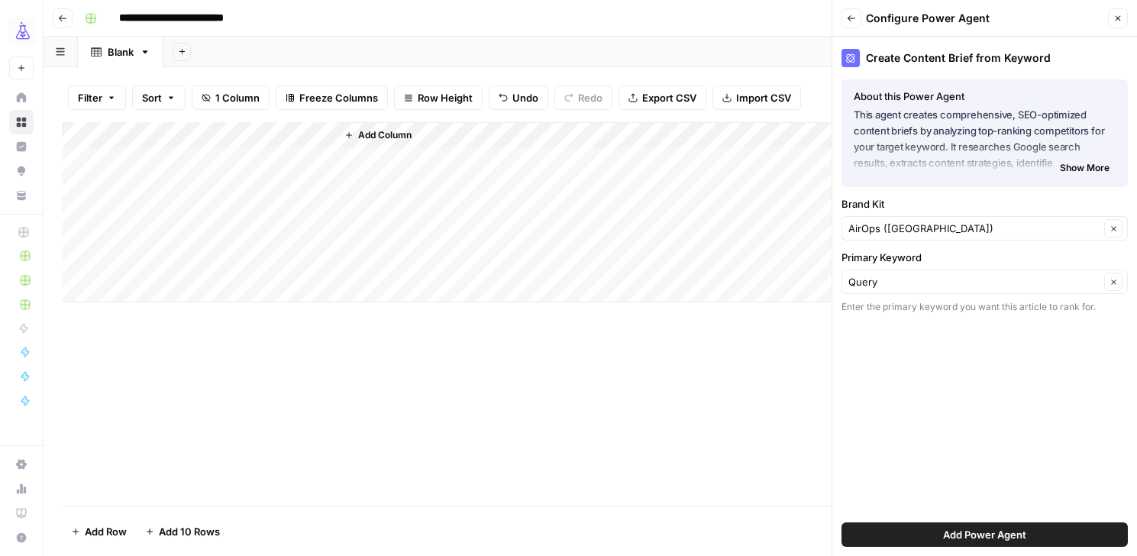
click at [975, 526] on button "Add Power Agent" at bounding box center [985, 534] width 286 height 24
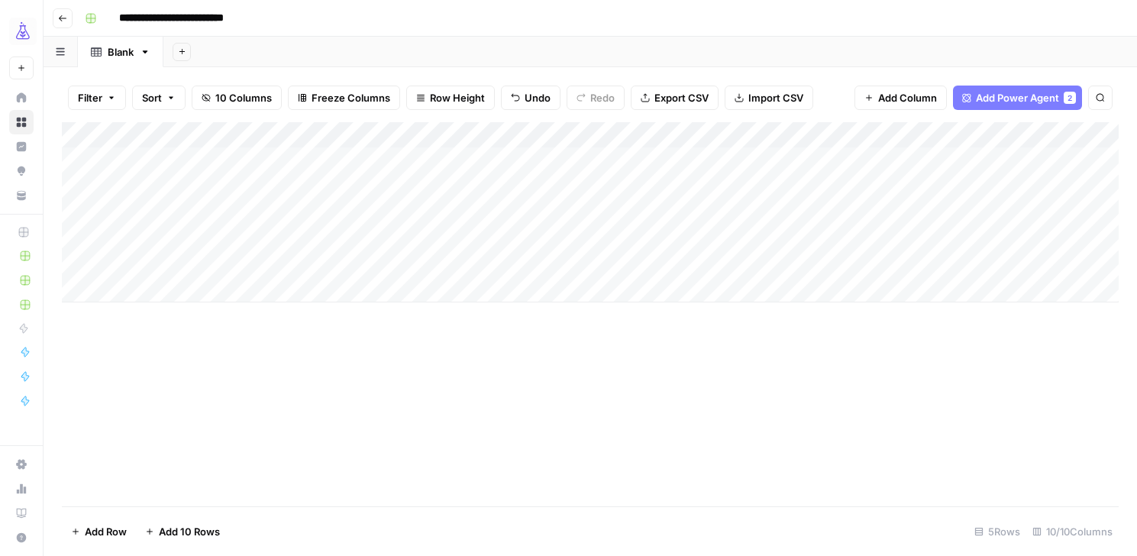
click at [456, 160] on div "Add Column" at bounding box center [590, 212] width 1057 height 180
click at [561, 155] on div "Add Column" at bounding box center [590, 212] width 1057 height 180
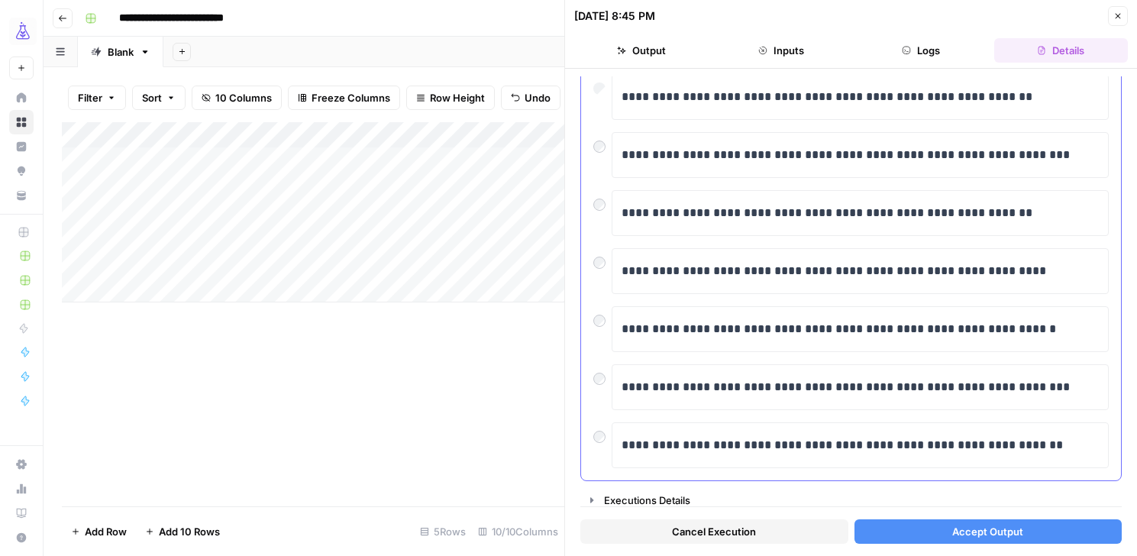
scroll to position [298, 0]
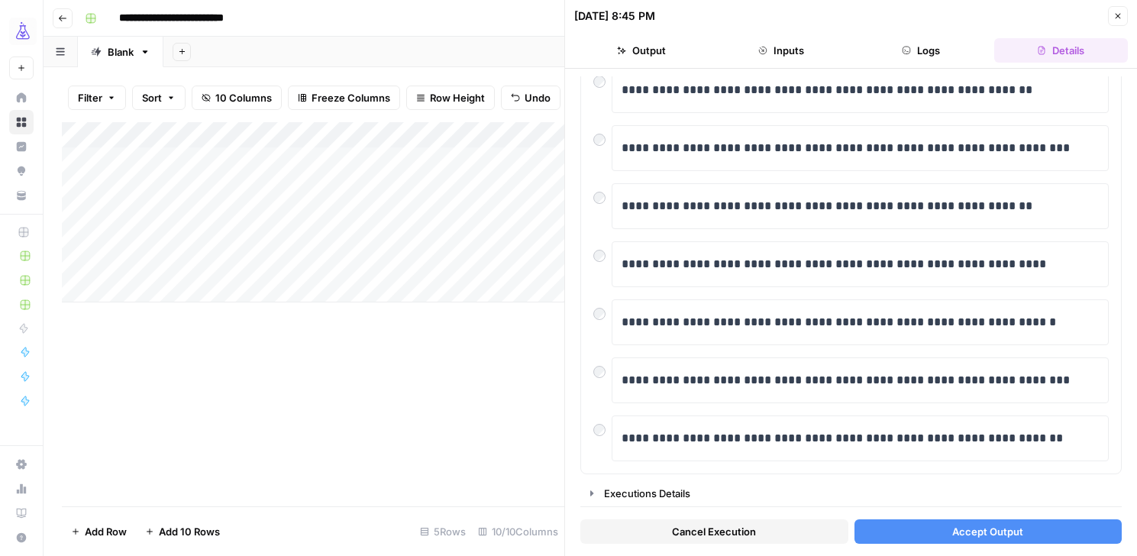
click at [947, 537] on button "Accept Output" at bounding box center [989, 531] width 268 height 24
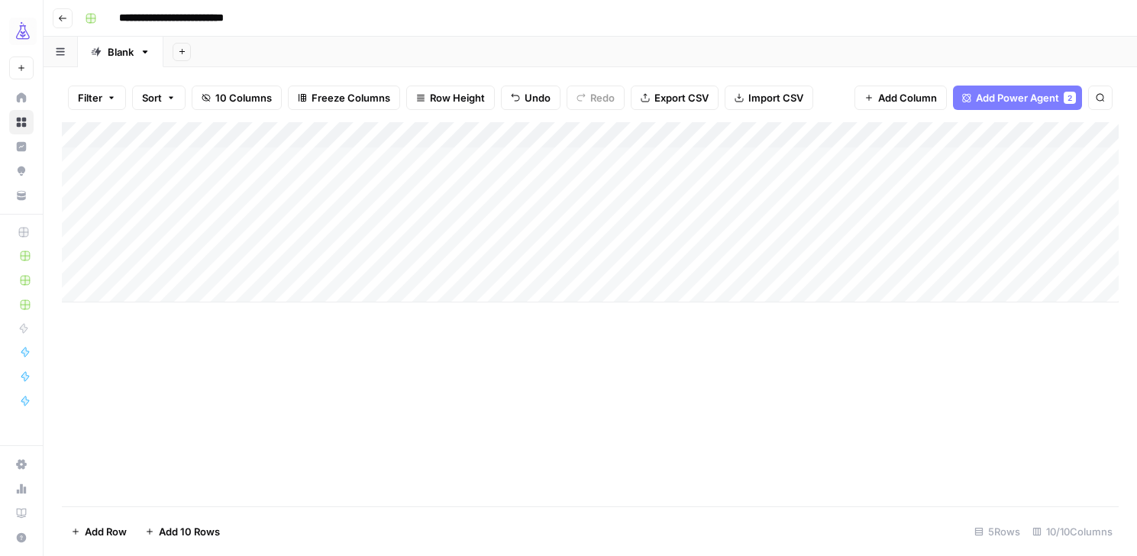
click at [61, 24] on button "Go back" at bounding box center [63, 18] width 20 height 20
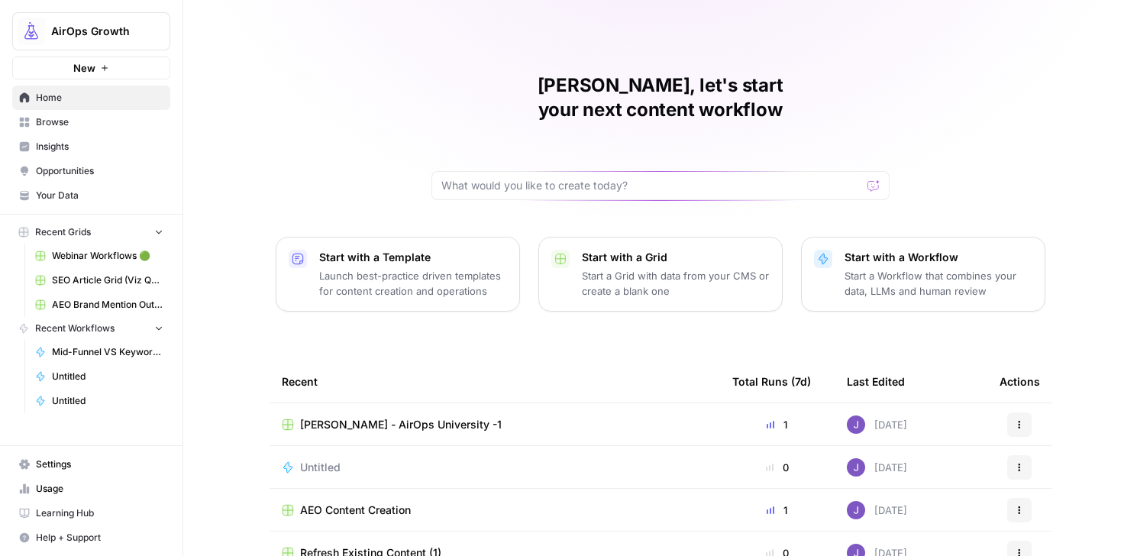
click at [65, 532] on span "Help + Support" at bounding box center [100, 538] width 128 height 14
click at [80, 532] on span "Help + Support" at bounding box center [100, 538] width 128 height 14
click at [81, 537] on span "Help + Support" at bounding box center [100, 538] width 128 height 14
click at [24, 535] on icon "button" at bounding box center [25, 538] width 10 height 10
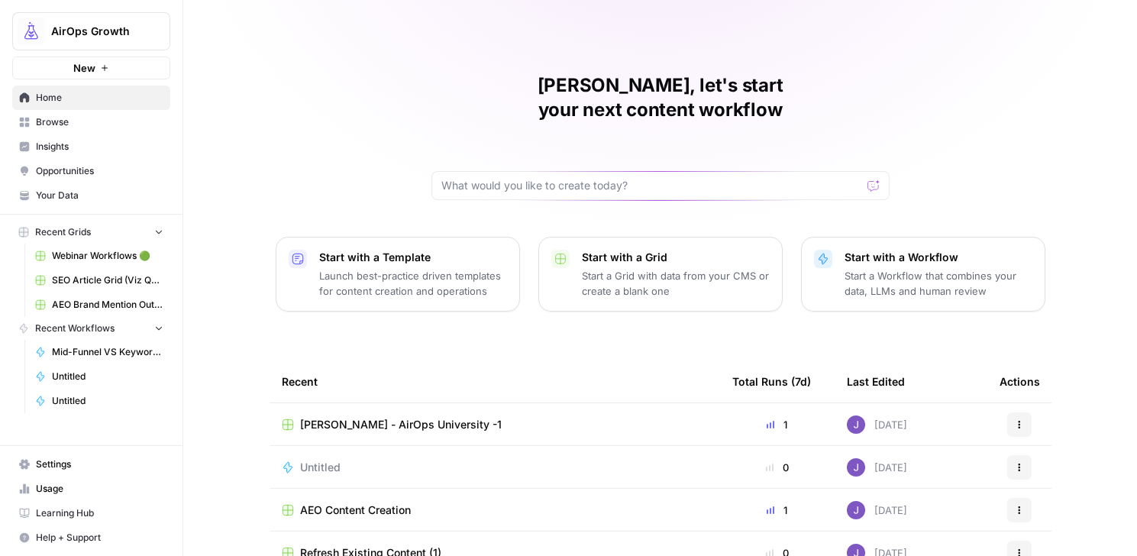
click at [24, 535] on icon "button" at bounding box center [25, 538] width 10 height 10
click at [235, 510] on span "Docs" at bounding box center [255, 507] width 102 height 14
click at [70, 143] on span "Insights" at bounding box center [100, 147] width 128 height 14
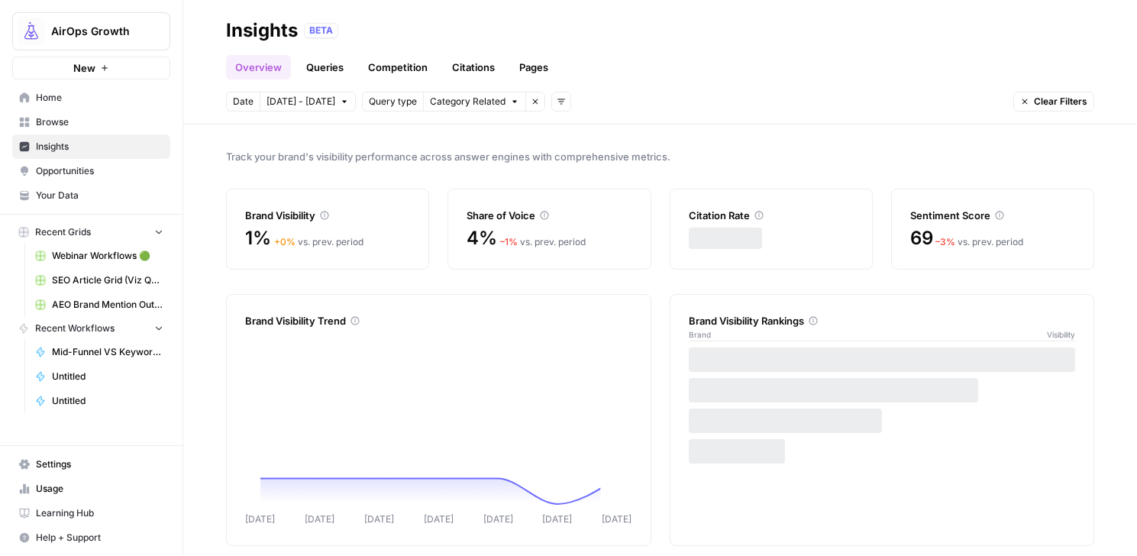
click at [321, 60] on link "Queries" at bounding box center [325, 67] width 56 height 24
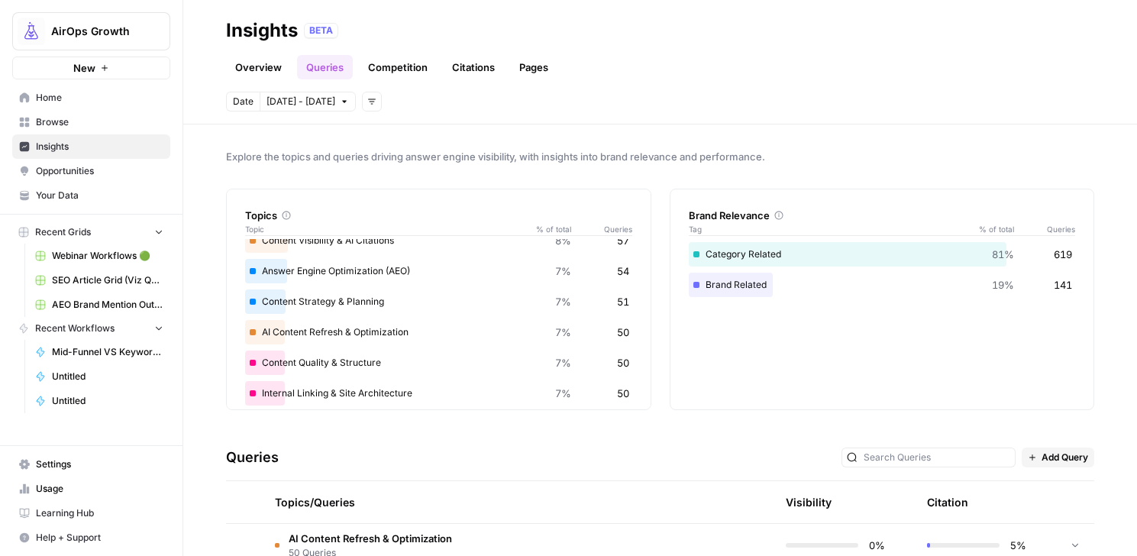
scroll to position [141, 0]
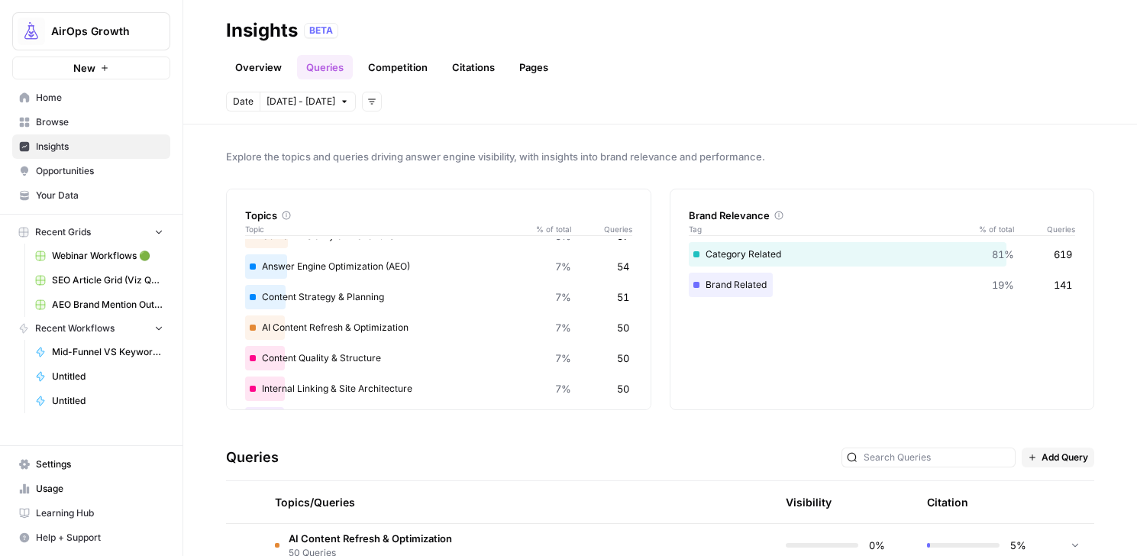
click at [300, 312] on div "Brand Related (Competitive - AI Tools) 11% 84 Brand Related (Competitive) 8% 64…" at bounding box center [438, 404] width 387 height 605
click at [305, 369] on div "Content Quality & Structure 7% 50" at bounding box center [438, 358] width 387 height 24
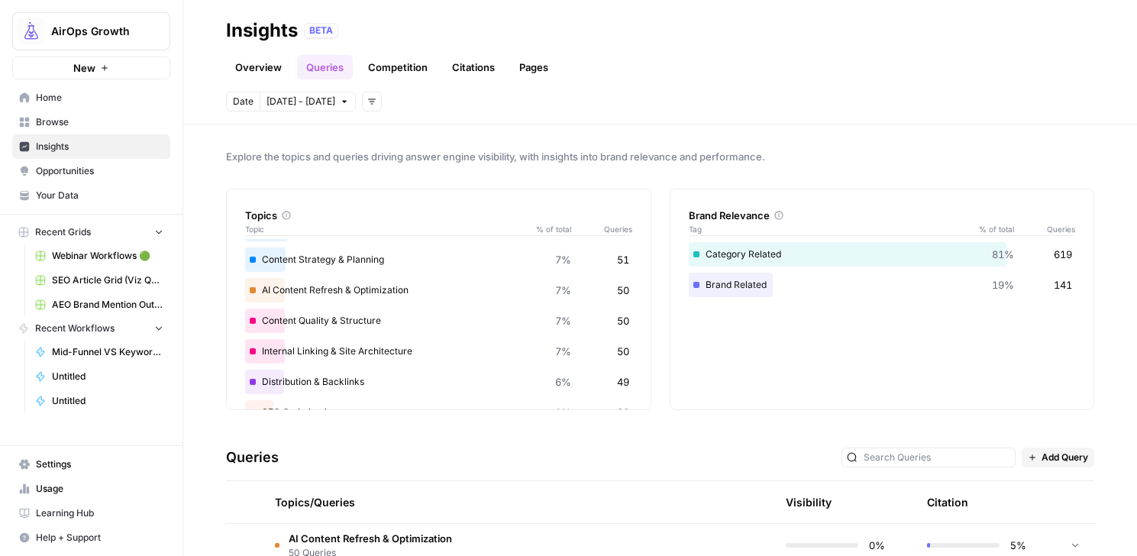
click at [286, 356] on div "Internal Linking & Site Architecture 7% 50" at bounding box center [438, 351] width 387 height 24
click at [256, 354] on div "Internal Linking & Site Architecture 7% 50" at bounding box center [438, 351] width 387 height 24
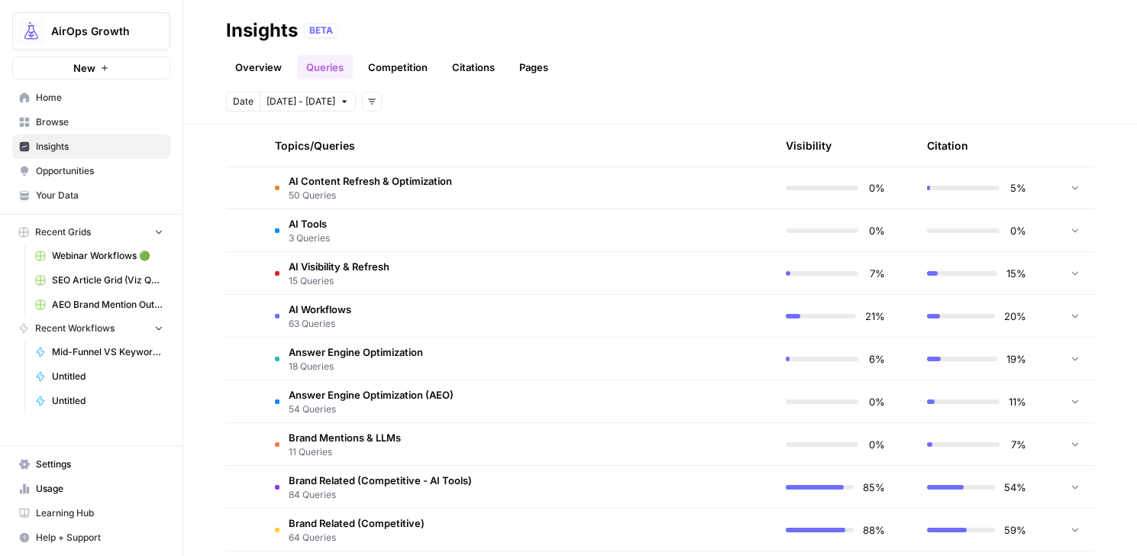
scroll to position [362, 0]
